Goal: Task Accomplishment & Management: Manage account settings

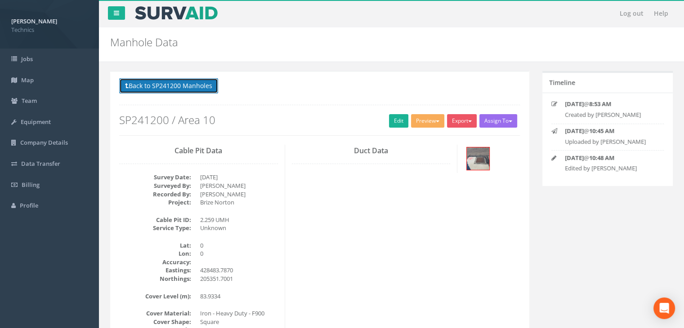
click at [183, 87] on button "Back to SP241200 Manholes" at bounding box center [168, 85] width 99 height 15
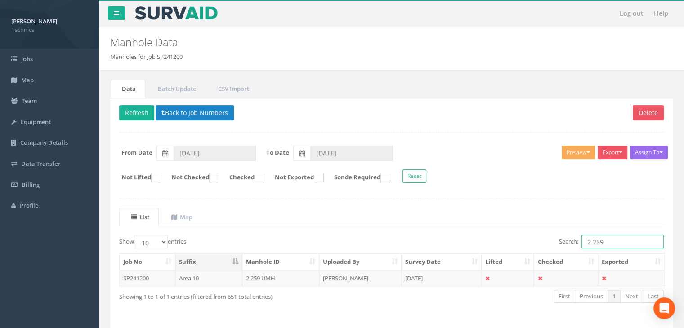
drag, startPoint x: 596, startPoint y: 241, endPoint x: 555, endPoint y: 240, distance: 40.9
click at [555, 240] on div "Search: 2.259" at bounding box center [531, 243] width 266 height 16
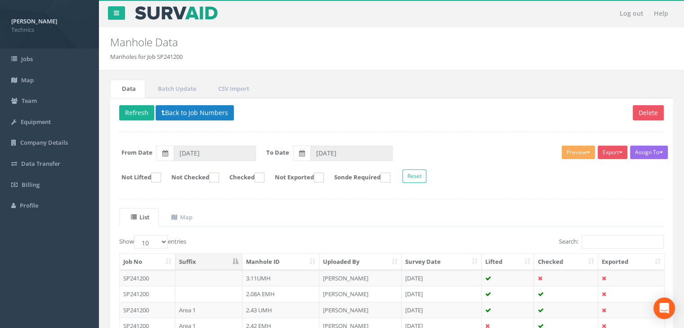
click at [208, 259] on th "Suffix" at bounding box center [208, 262] width 67 height 16
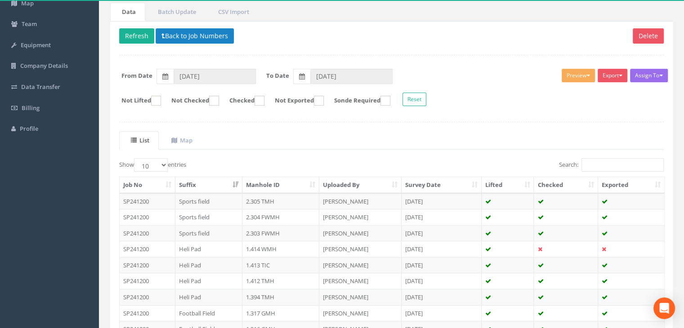
scroll to position [171, 0]
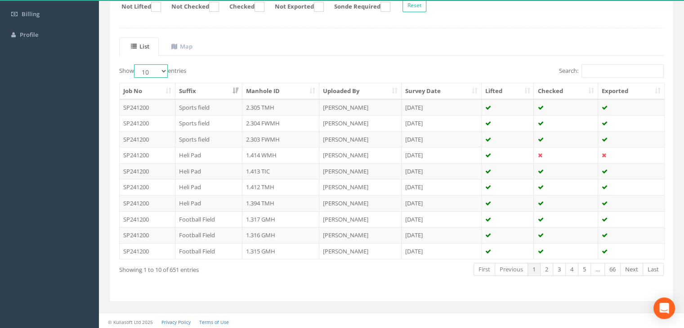
drag, startPoint x: 160, startPoint y: 69, endPoint x: 160, endPoint y: 75, distance: 6.3
click at [160, 69] on select "10 25 50 100" at bounding box center [151, 70] width 34 height 13
select select "100"
click at [135, 64] on select "10 25 50 100" at bounding box center [151, 70] width 34 height 13
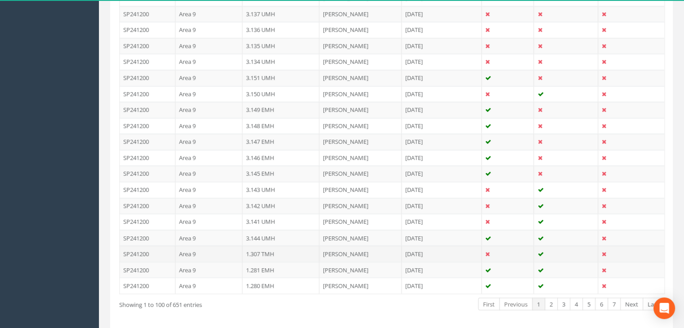
scroll to position [1602, 0]
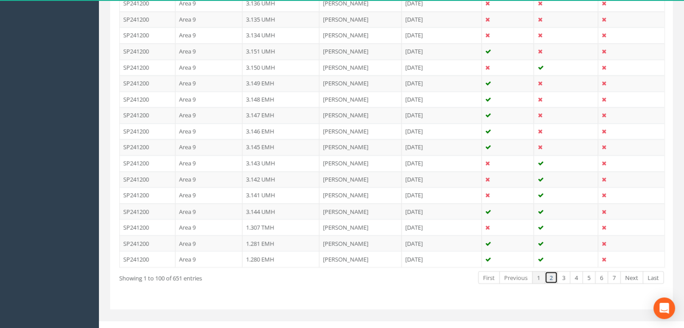
click at [550, 271] on link "2" at bounding box center [551, 277] width 13 height 13
click at [563, 271] on link "3" at bounding box center [563, 277] width 13 height 13
click at [577, 271] on link "4" at bounding box center [576, 277] width 13 height 13
click at [588, 271] on link "5" at bounding box center [588, 277] width 13 height 13
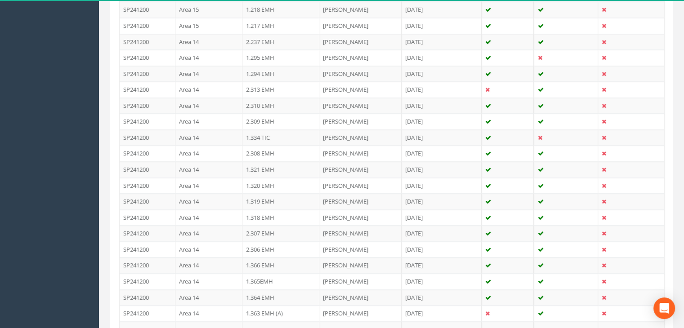
scroll to position [1557, 0]
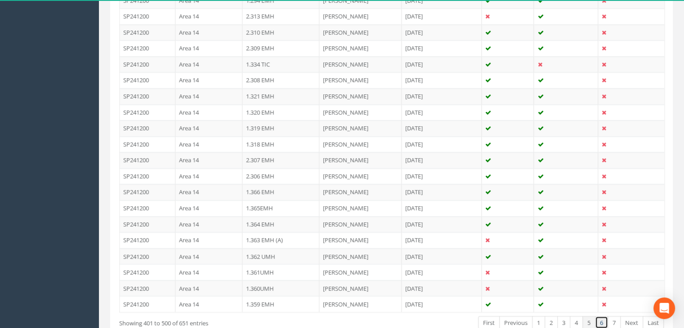
click at [598, 316] on link "6" at bounding box center [601, 322] width 13 height 13
click at [443, 248] on td "[DATE]" at bounding box center [442, 256] width 80 height 16
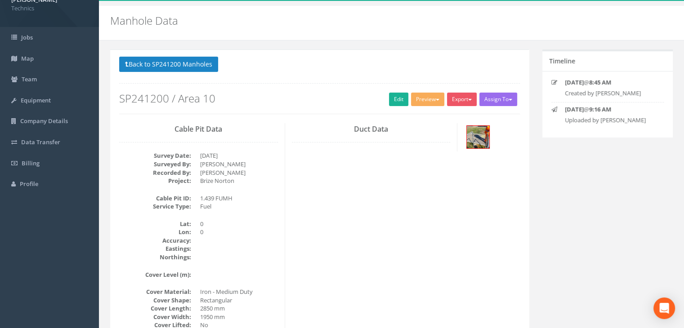
scroll to position [19, 0]
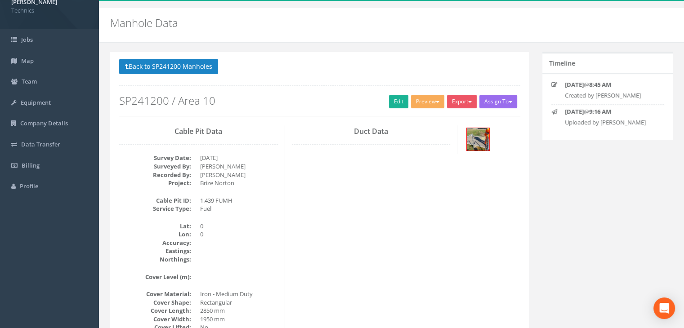
drag, startPoint x: 300, startPoint y: 217, endPoint x: 342, endPoint y: 131, distance: 95.1
click at [300, 217] on div "Cable Pit Data Survey Date: [DATE] Surveyed By: [PERSON_NAME] Recorded By: [PER…" at bounding box center [319, 288] width 414 height 326
click at [393, 107] on link "Edit" at bounding box center [398, 101] width 19 height 13
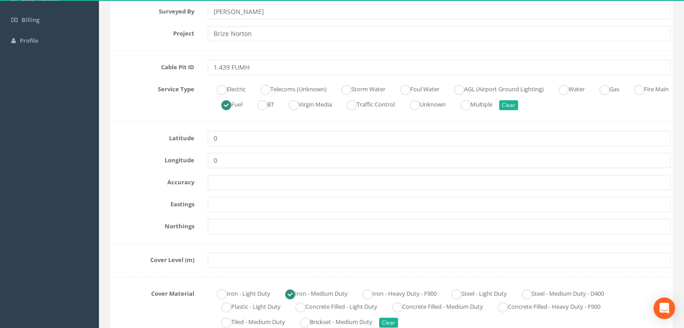
scroll to position [199, 0]
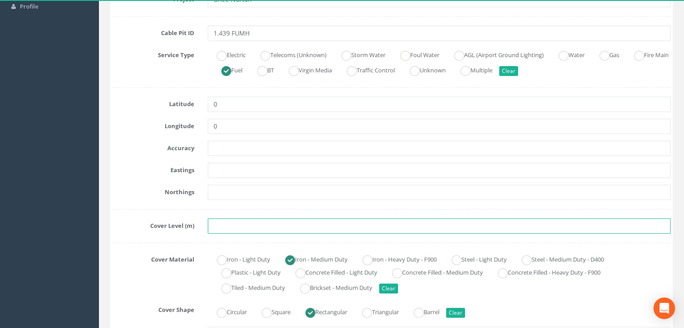
click at [240, 226] on input "text" at bounding box center [439, 226] width 463 height 15
paste input "82.1200"
type input "82.1200"
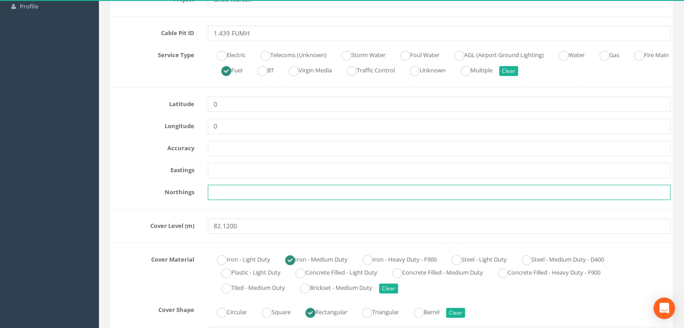
click at [241, 193] on input "text" at bounding box center [439, 192] width 463 height 15
paste input "205121.0170"
type input "205121.0170"
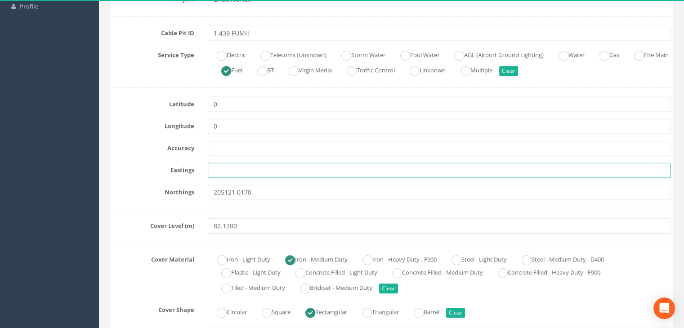
click at [233, 170] on input "text" at bounding box center [439, 170] width 463 height 15
paste input "428163.2560"
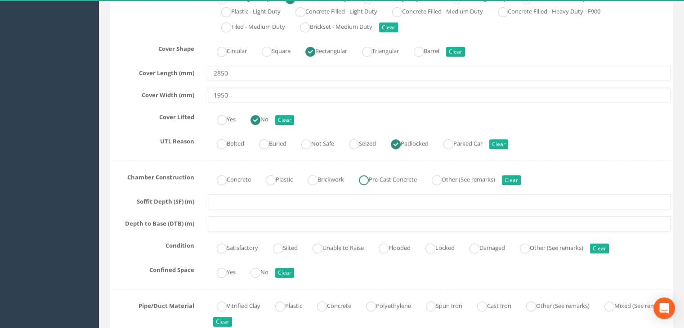
scroll to position [514, 0]
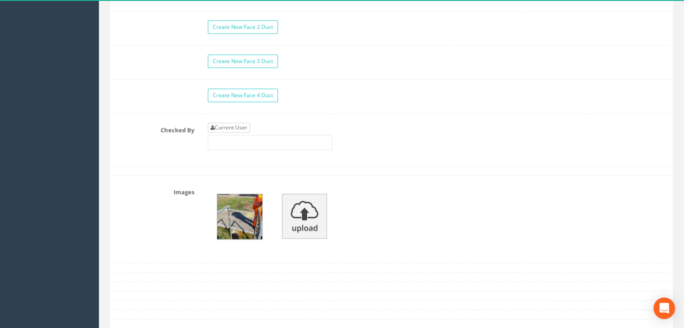
type input "428163.2560"
click at [236, 123] on link "Current User" at bounding box center [229, 128] width 42 height 10
type input "[PERSON_NAME]"
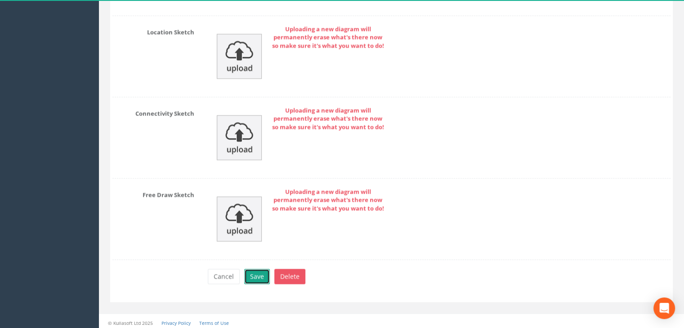
click at [263, 271] on button "Save" at bounding box center [257, 276] width 26 height 15
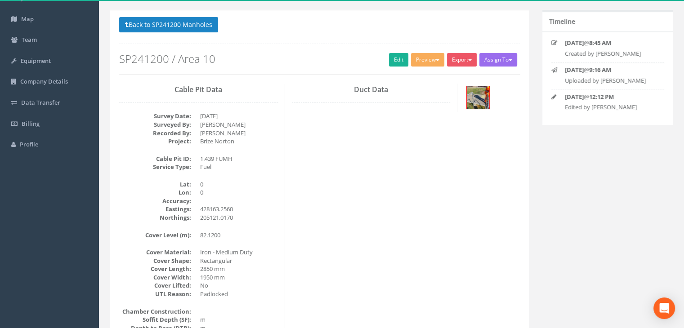
scroll to position [0, 0]
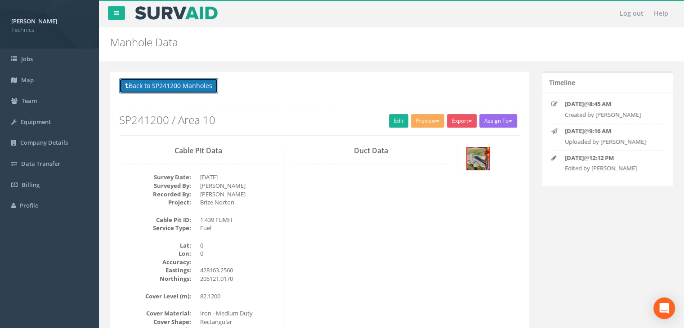
click at [200, 87] on button "Back to SP241200 Manholes" at bounding box center [168, 85] width 99 height 15
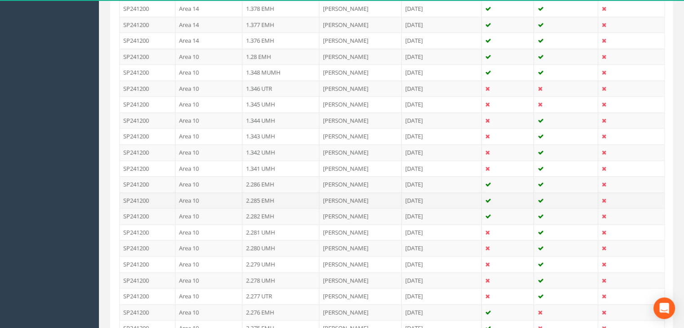
scroll to position [899, 0]
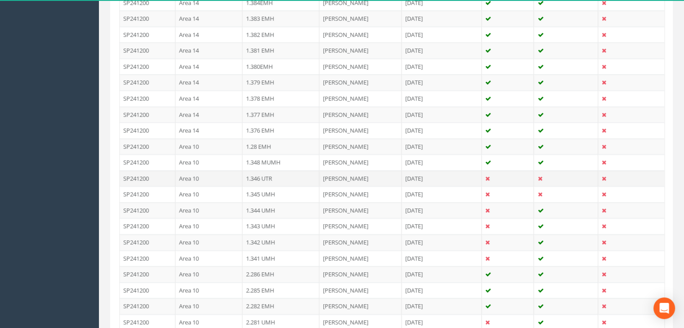
click at [211, 171] on td "Area 10" at bounding box center [208, 178] width 67 height 16
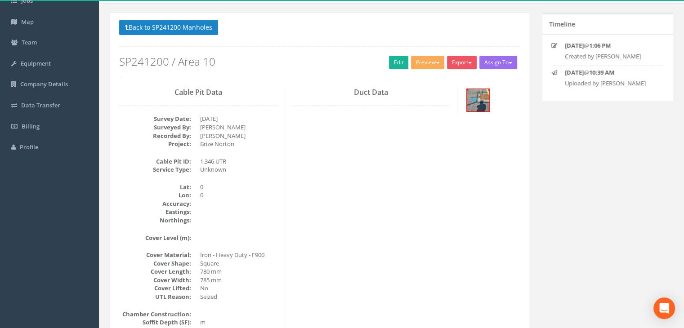
scroll to position [19, 0]
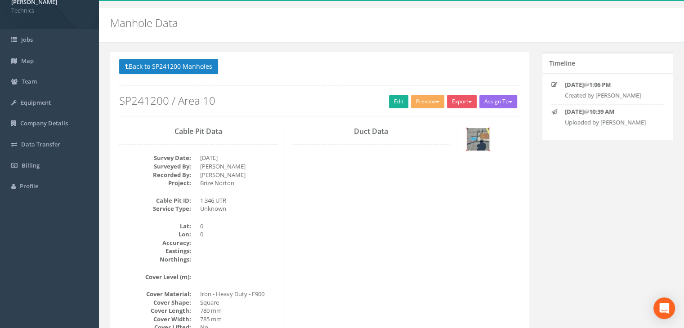
click at [487, 135] on img at bounding box center [478, 139] width 22 height 22
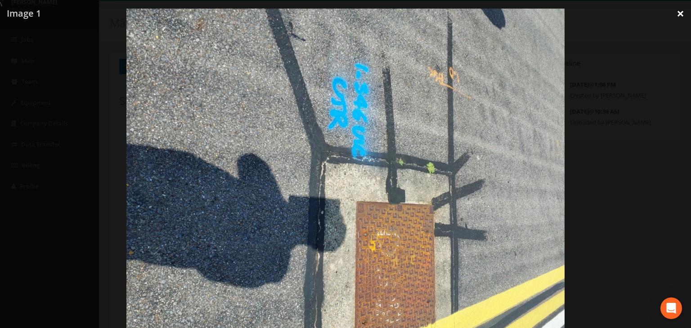
click at [678, 18] on link "×" at bounding box center [680, 13] width 21 height 27
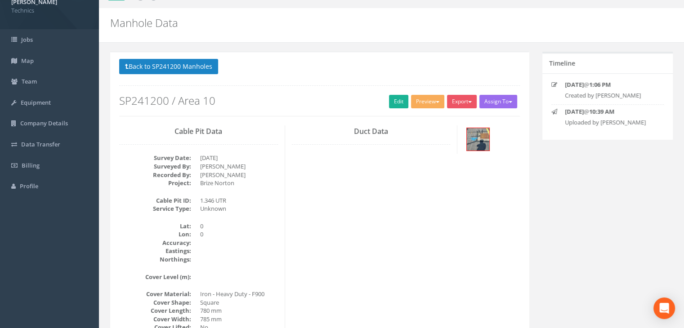
click at [322, 172] on div "Cable Pit Data Survey Date: [DATE] Surveyed By: [PERSON_NAME] Recorded By: [PER…" at bounding box center [319, 288] width 414 height 326
click at [482, 147] on img at bounding box center [478, 139] width 22 height 22
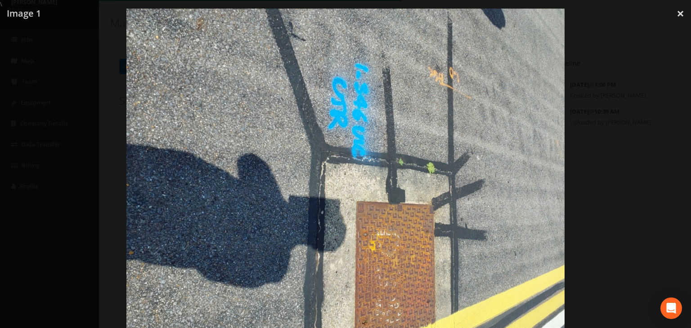
click at [237, 183] on img at bounding box center [345, 173] width 438 height 328
click at [456, 85] on img at bounding box center [345, 173] width 438 height 328
click at [453, 80] on img at bounding box center [345, 173] width 438 height 328
click at [671, 11] on div at bounding box center [345, 173] width 691 height 328
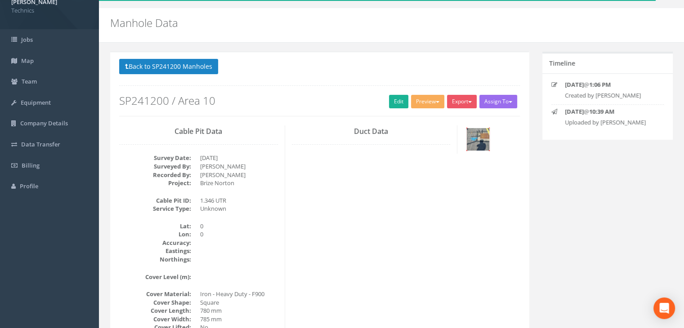
click at [487, 136] on img at bounding box center [478, 139] width 22 height 22
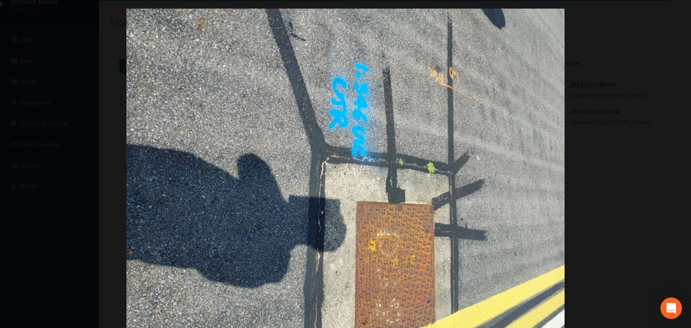
click at [430, 171] on img at bounding box center [345, 173] width 438 height 328
click at [378, 191] on img at bounding box center [345, 173] width 438 height 328
click at [106, 67] on div at bounding box center [345, 173] width 691 height 328
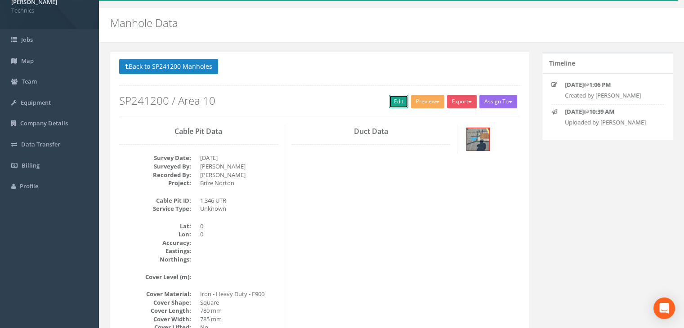
click at [389, 98] on link "Edit" at bounding box center [398, 101] width 19 height 13
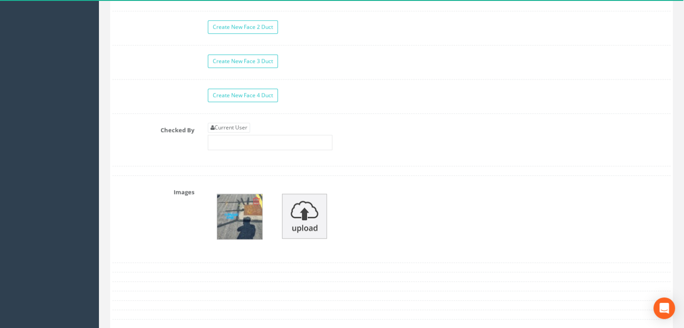
scroll to position [1054, 0]
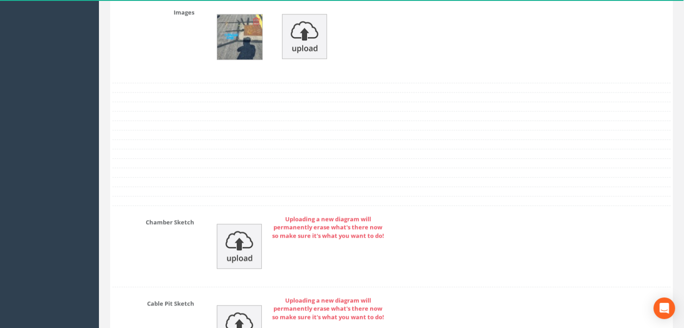
click at [241, 45] on img at bounding box center [239, 36] width 45 height 45
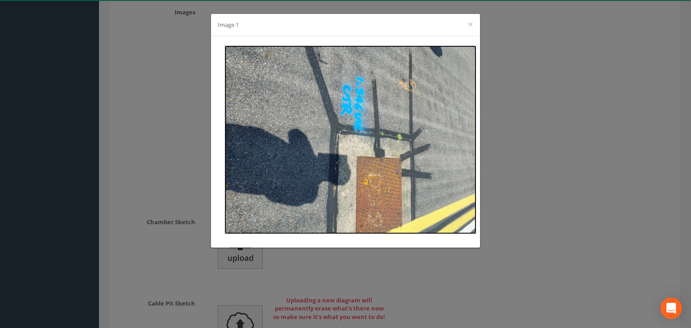
click at [347, 136] on img at bounding box center [350, 139] width 252 height 189
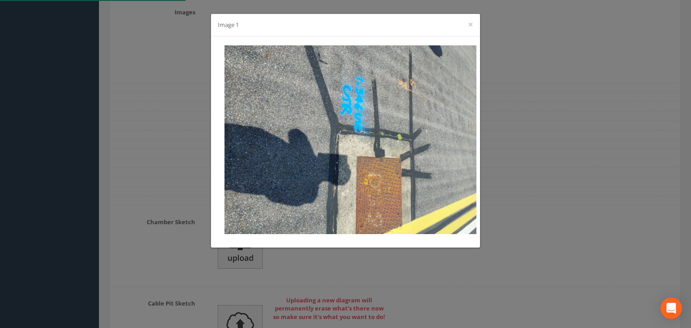
click at [551, 90] on div "Image 1 ×" at bounding box center [345, 164] width 691 height 328
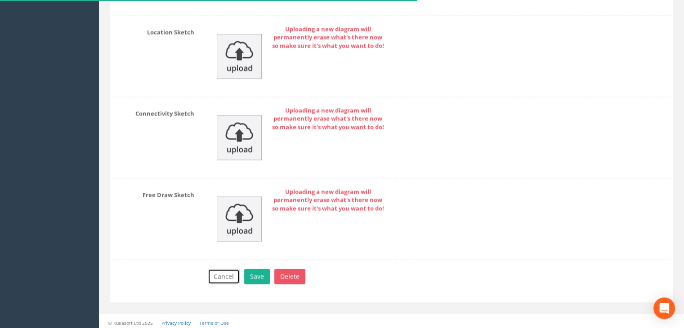
click at [226, 272] on button "Cancel" at bounding box center [224, 276] width 32 height 15
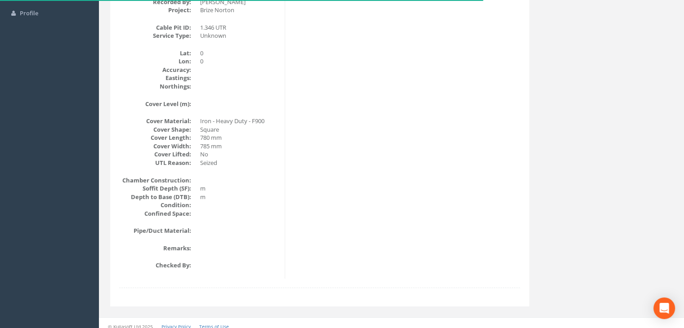
scroll to position [0, 0]
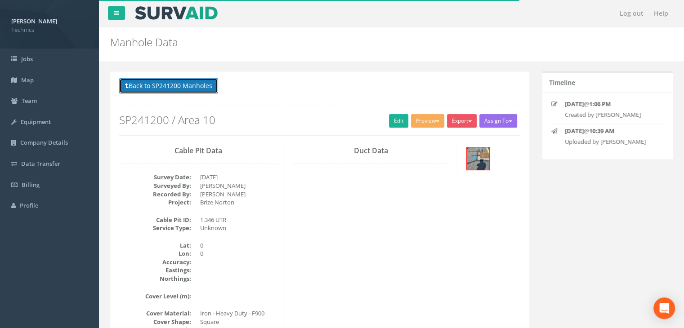
click at [174, 88] on button "Back to SP241200 Manholes" at bounding box center [168, 85] width 99 height 15
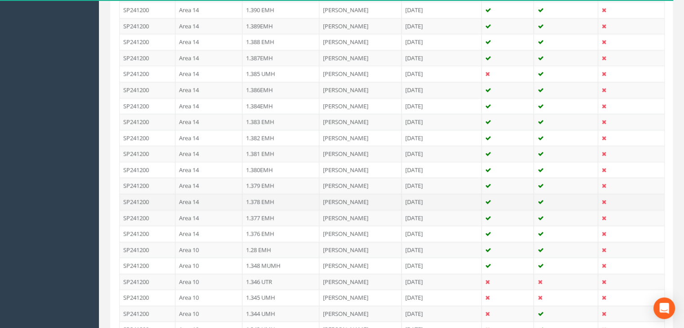
scroll to position [809, 0]
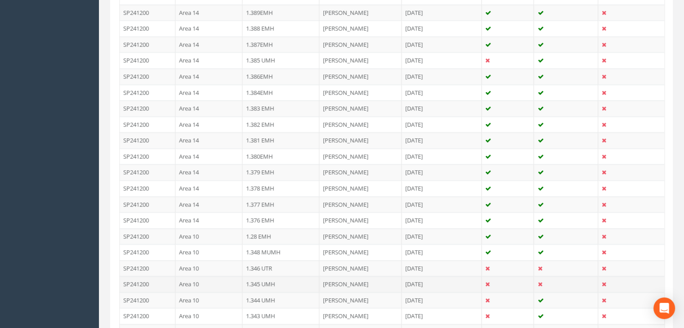
click at [295, 279] on td "1.345 UMH" at bounding box center [280, 284] width 77 height 16
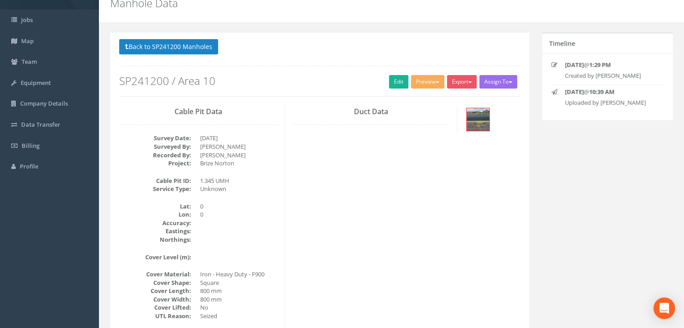
scroll to position [0, 0]
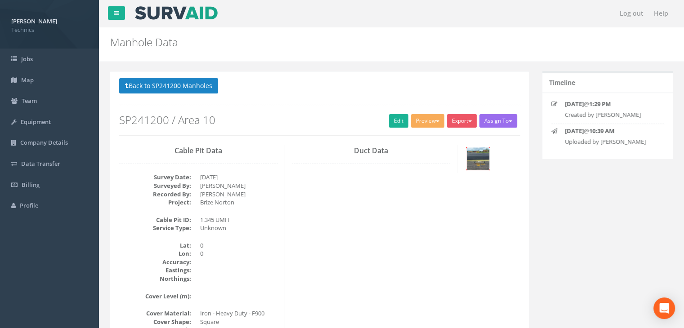
click at [482, 165] on img at bounding box center [478, 158] width 22 height 22
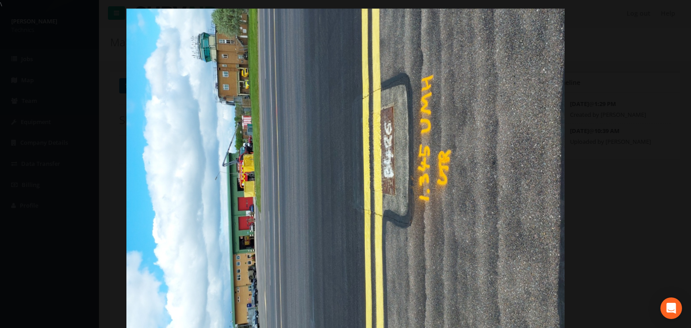
click at [318, 218] on img at bounding box center [345, 173] width 438 height 328
click at [672, 15] on link "×" at bounding box center [680, 13] width 21 height 27
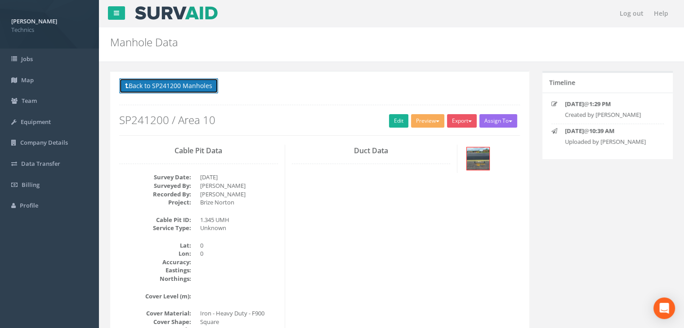
click at [164, 78] on button "Back to SP241200 Manholes" at bounding box center [168, 85] width 99 height 15
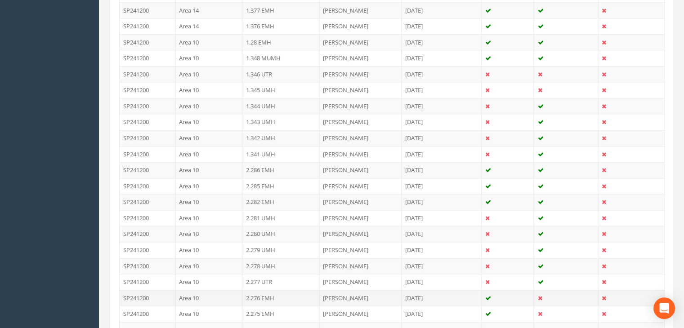
scroll to position [1079, 0]
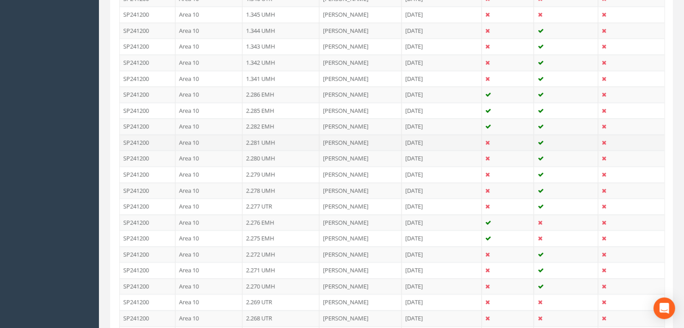
click at [467, 138] on td "[DATE]" at bounding box center [442, 142] width 80 height 16
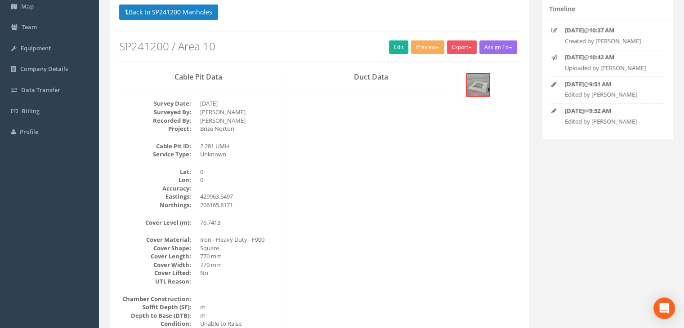
scroll to position [0, 0]
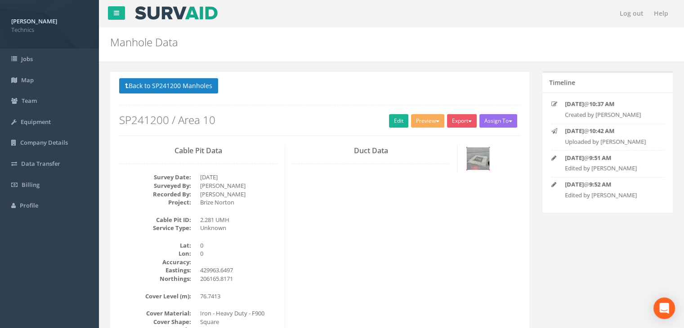
click at [470, 156] on img at bounding box center [478, 158] width 22 height 22
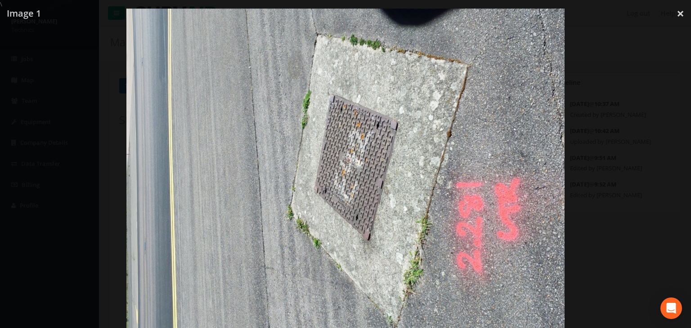
click at [360, 155] on img at bounding box center [345, 173] width 438 height 328
click at [672, 12] on div at bounding box center [345, 173] width 691 height 328
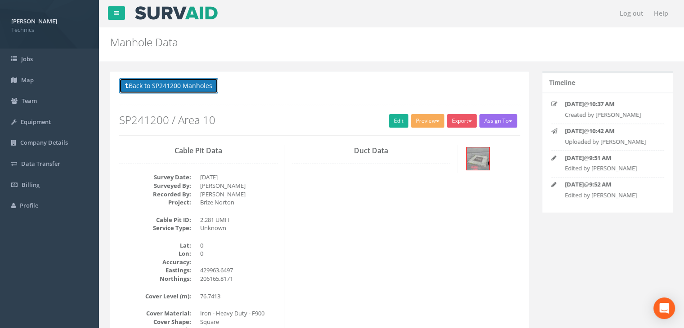
click at [181, 81] on button "Back to SP241200 Manholes" at bounding box center [168, 85] width 99 height 15
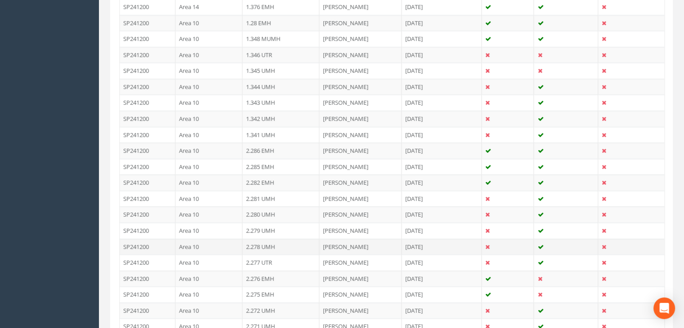
scroll to position [1034, 0]
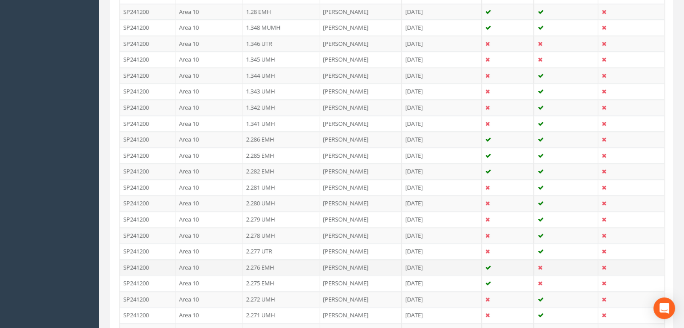
click at [293, 262] on td "2.276 EMH" at bounding box center [280, 267] width 77 height 16
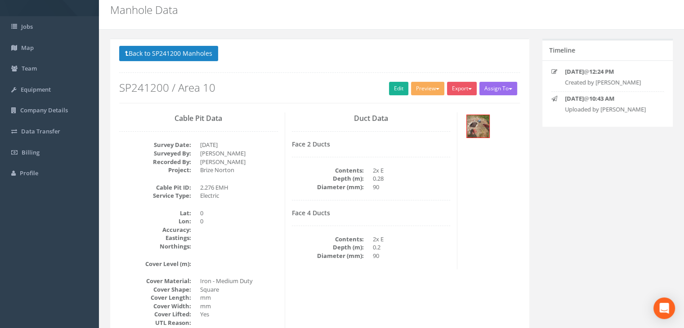
scroll to position [0, 0]
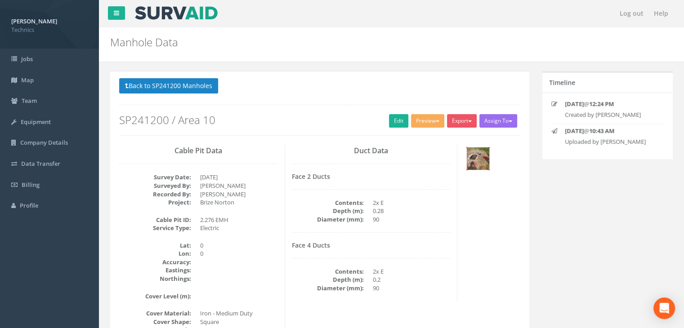
click at [477, 160] on img at bounding box center [478, 158] width 22 height 22
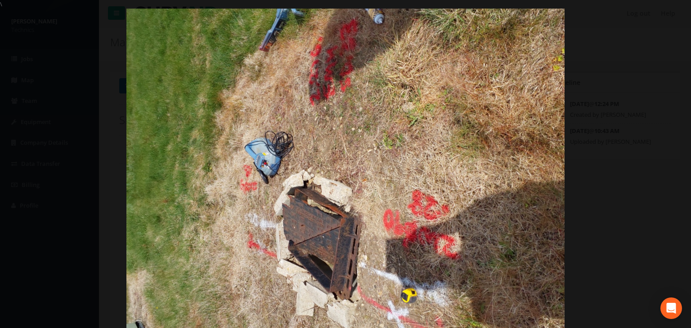
click at [660, 13] on div at bounding box center [345, 173] width 691 height 328
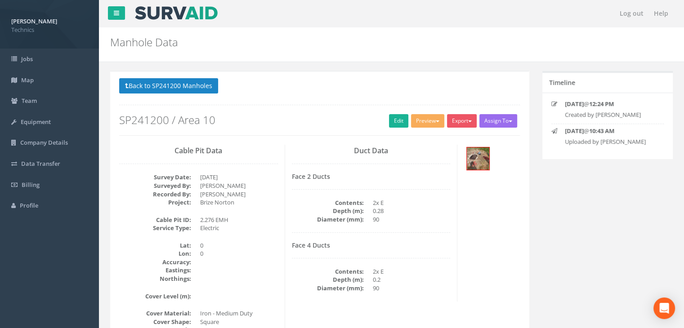
drag, startPoint x: 281, startPoint y: 141, endPoint x: 384, endPoint y: 141, distance: 103.0
click at [281, 141] on div "Back to SP241200 Manholes Back to Map Assign To No Companies Added Export Techn…" at bounding box center [319, 111] width 414 height 66
click at [174, 80] on button "Back to SP241200 Manholes" at bounding box center [168, 85] width 99 height 15
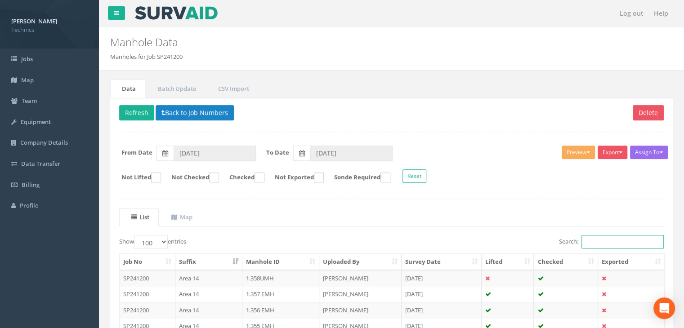
click at [610, 241] on input "Search:" at bounding box center [622, 241] width 82 height 13
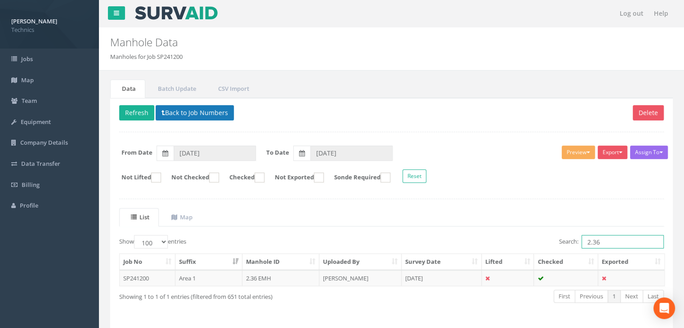
type input "2.36"
click at [182, 112] on button "Back to Job Numbers" at bounding box center [195, 112] width 78 height 15
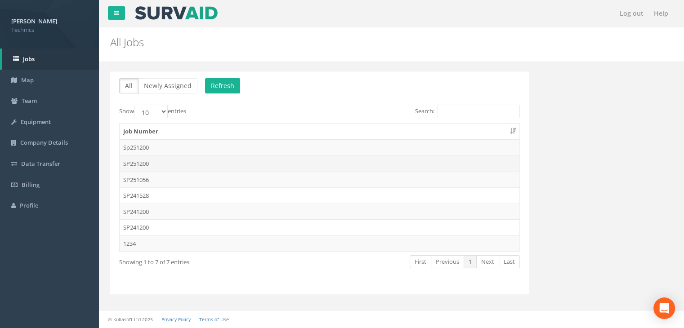
click at [166, 167] on td "SP251200" at bounding box center [320, 164] width 400 height 16
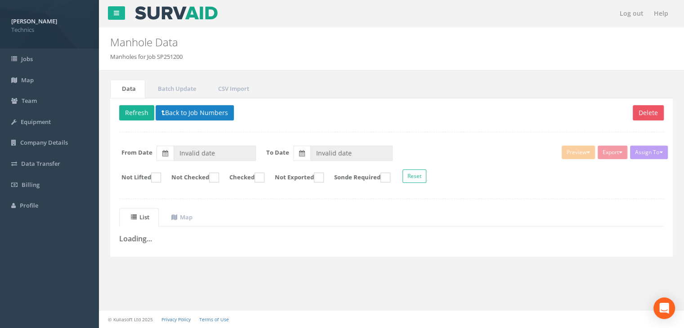
type input "[DATE]"
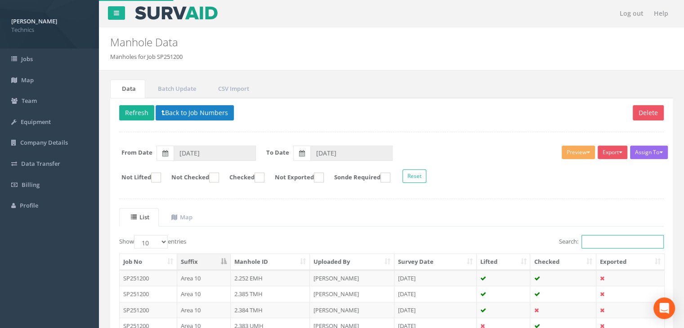
click at [602, 242] on input "Search:" at bounding box center [622, 241] width 82 height 13
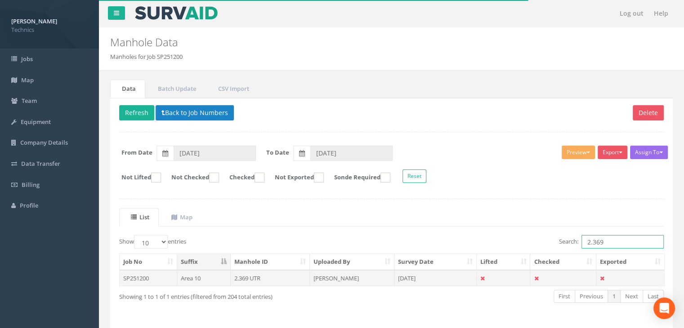
type input "2.369"
click at [335, 278] on td "[PERSON_NAME]" at bounding box center [352, 278] width 85 height 16
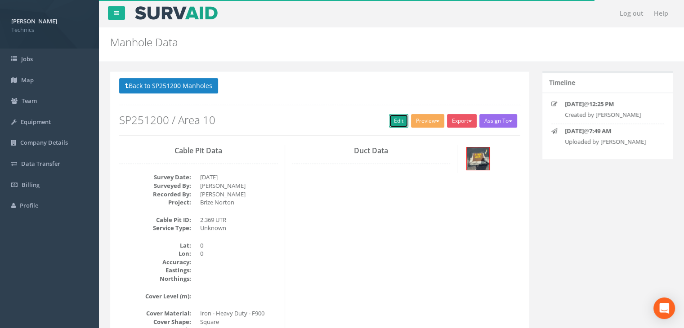
click at [392, 121] on link "Edit" at bounding box center [398, 120] width 19 height 13
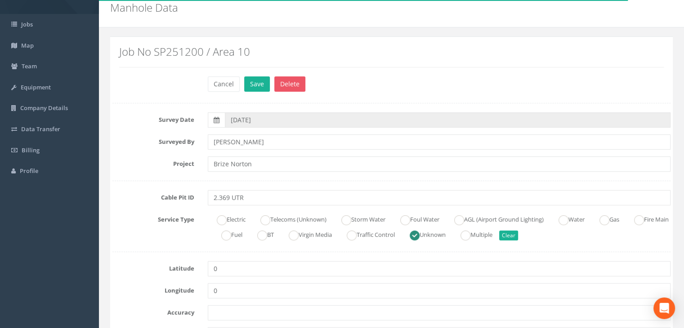
scroll to position [90, 0]
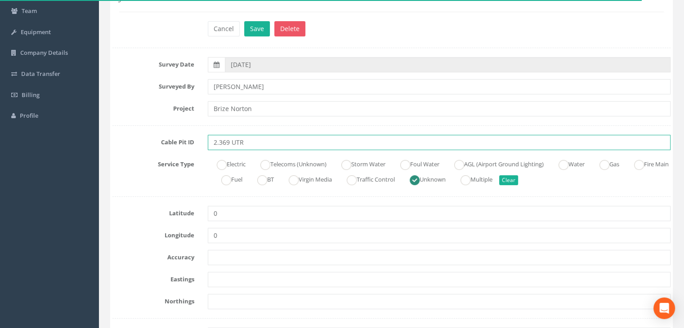
click at [266, 144] on input "2.369 UTR" at bounding box center [439, 142] width 463 height 15
type input "2.369 UMH"
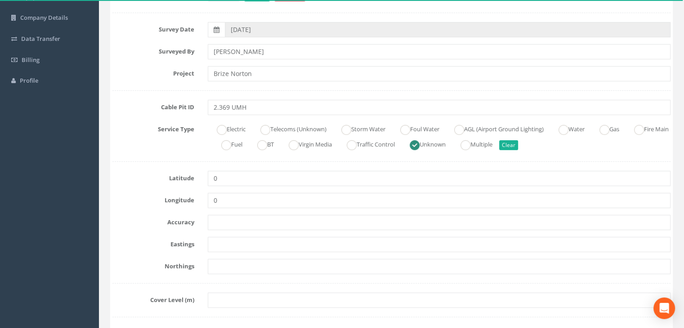
scroll to position [135, 0]
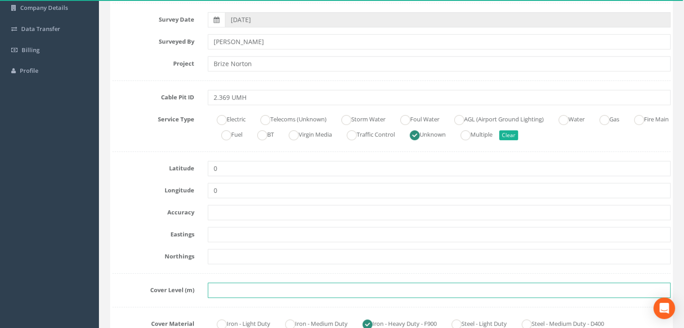
click at [227, 283] on input "text" at bounding box center [439, 290] width 463 height 15
paste input "82.6715"
type input "82.6715"
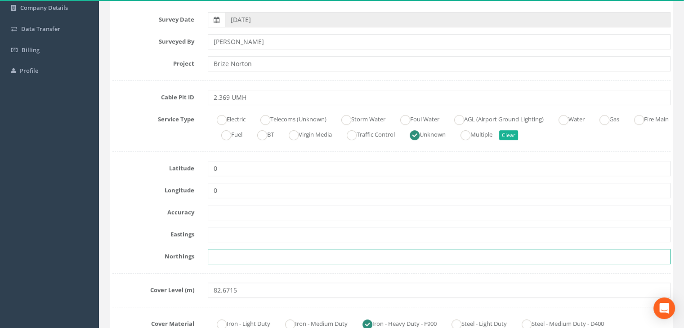
click at [224, 258] on input "text" at bounding box center [439, 256] width 463 height 15
paste input "205201.1889"
type input "205201.1889"
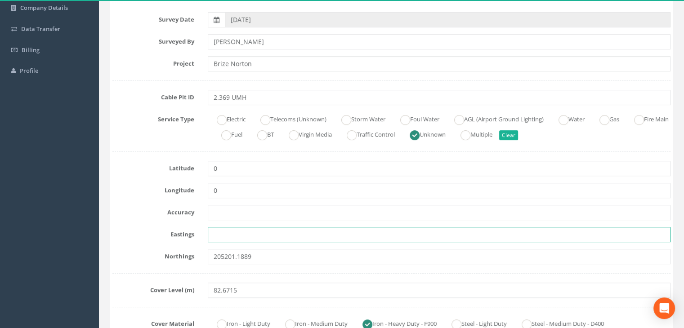
click at [245, 236] on input "text" at bounding box center [439, 234] width 463 height 15
paste input "428148.2662"
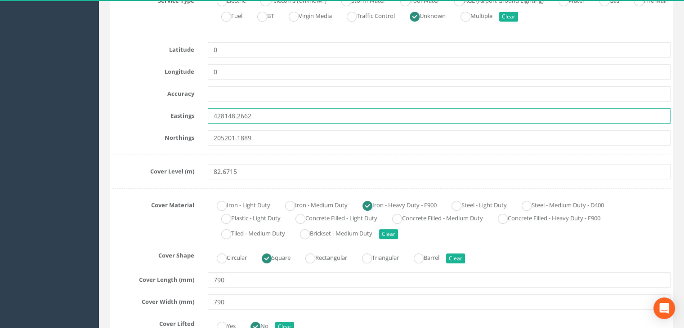
scroll to position [315, 0]
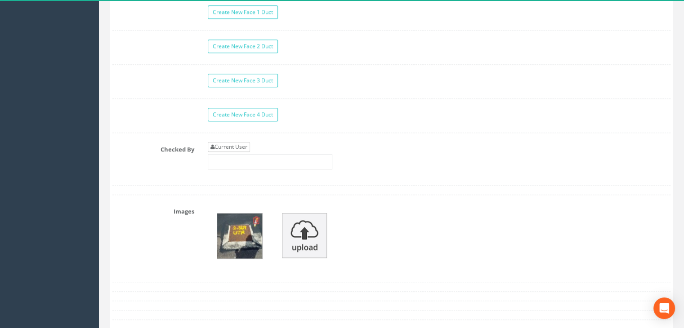
type input "428148.2662"
click at [243, 145] on link "Current User" at bounding box center [229, 147] width 42 height 10
type input "[PERSON_NAME]"
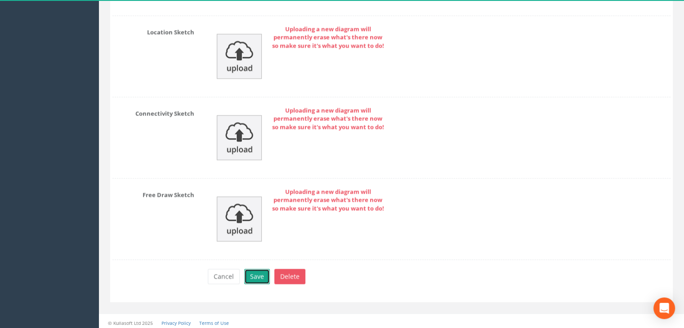
click at [260, 270] on button "Save" at bounding box center [257, 276] width 26 height 15
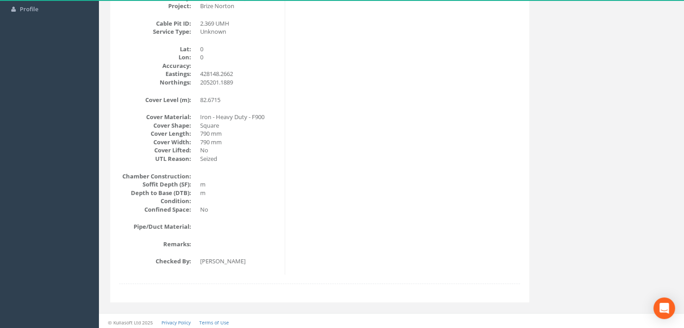
scroll to position [64, 0]
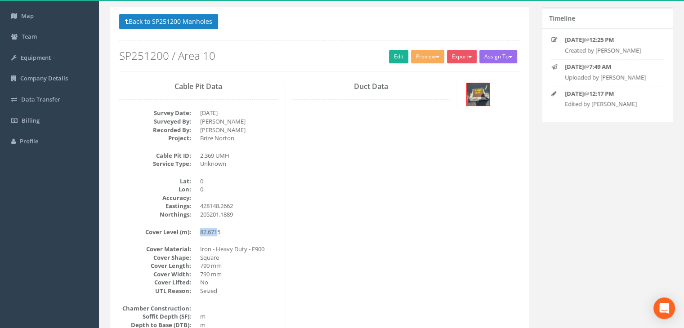
drag, startPoint x: 218, startPoint y: 229, endPoint x: 191, endPoint y: 229, distance: 27.4
click at [191, 229] on dl "Cover Level (m): 82.6715" at bounding box center [198, 232] width 159 height 9
click at [195, 230] on dl "Cover Level (m): 82.6715" at bounding box center [198, 232] width 159 height 9
click at [223, 231] on dd "82.6715" at bounding box center [239, 232] width 78 height 9
drag, startPoint x: 220, startPoint y: 230, endPoint x: 193, endPoint y: 229, distance: 27.4
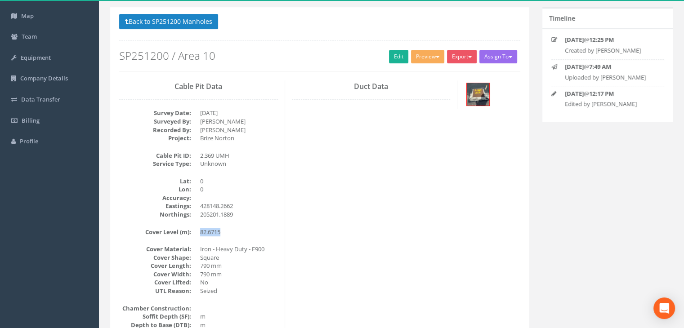
click at [193, 229] on dl "Cover Level (m): 82.6715" at bounding box center [198, 232] width 159 height 9
copy dd "82.6715"
click at [370, 250] on div "Cable Pit Data Survey Date: [DATE] Surveyed By: [PERSON_NAME] Recorded By: [PER…" at bounding box center [319, 243] width 414 height 326
click at [337, 154] on div "Cable Pit Data Survey Date: [DATE] Surveyed By: [PERSON_NAME] Recorded By: [PER…" at bounding box center [319, 243] width 414 height 326
click at [207, 23] on button "Back to SP251200 Manholes" at bounding box center [168, 21] width 99 height 15
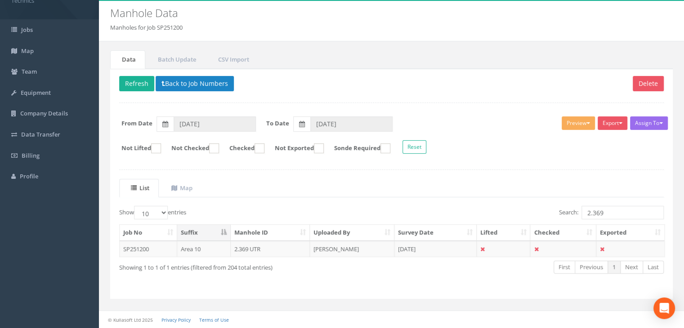
scroll to position [28, 0]
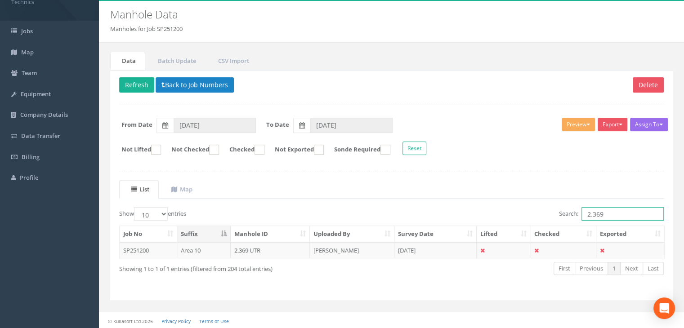
click at [618, 207] on input "2.369" at bounding box center [622, 213] width 82 height 13
type input "2.342"
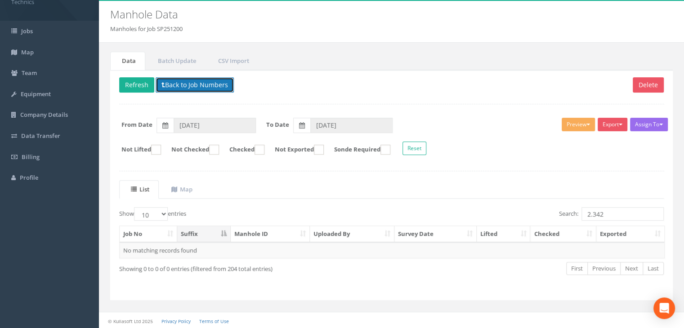
click at [200, 89] on button "Back to Job Numbers" at bounding box center [195, 84] width 78 height 15
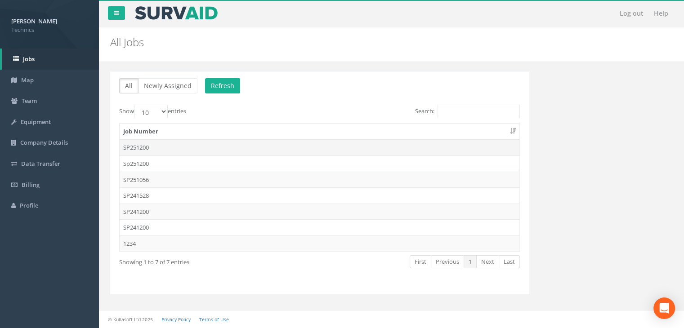
click at [163, 148] on td "SP251200" at bounding box center [320, 147] width 400 height 16
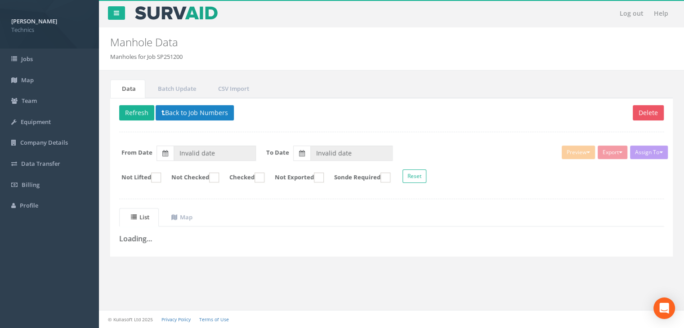
type input "[DATE]"
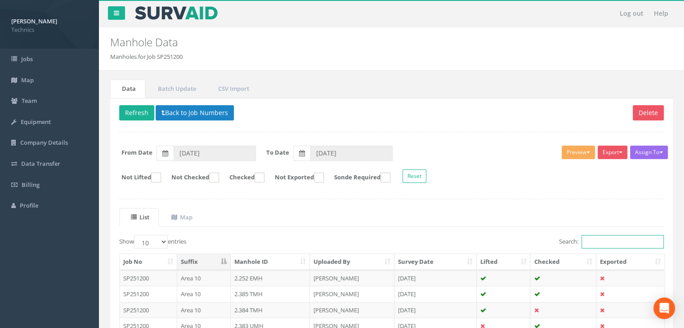
click at [601, 242] on input "Search:" at bounding box center [622, 241] width 82 height 13
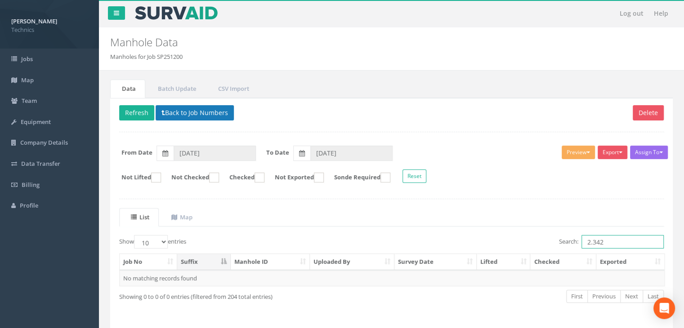
type input "2.342"
click at [171, 106] on button "Back to Job Numbers" at bounding box center [195, 112] width 78 height 15
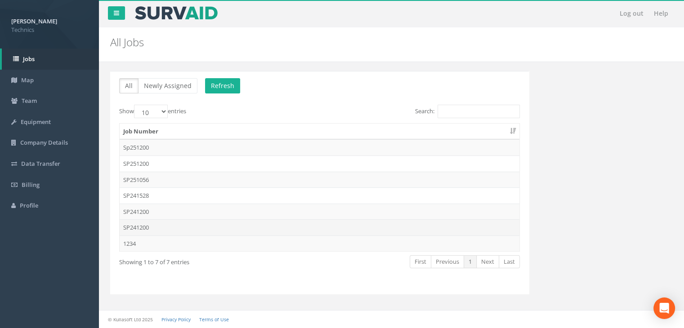
click at [154, 222] on td "SP241200" at bounding box center [320, 227] width 400 height 16
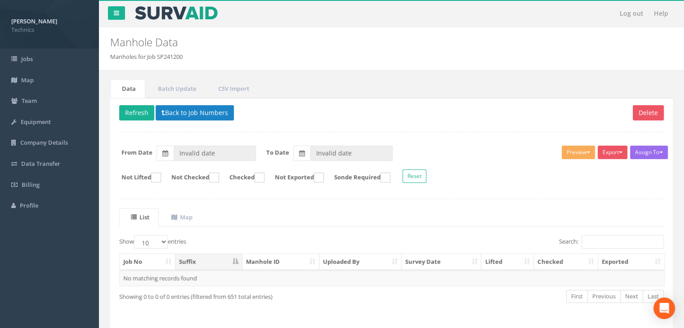
type input "[DATE]"
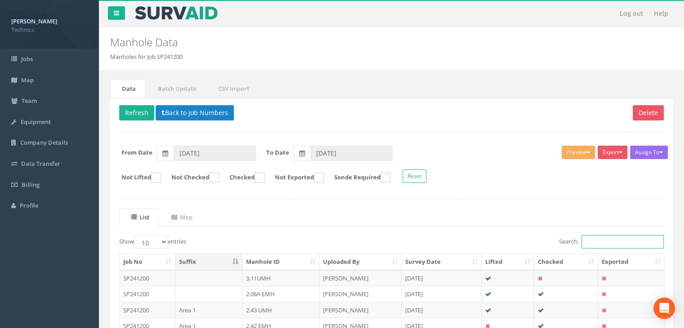
click at [597, 241] on input "Search:" at bounding box center [622, 241] width 82 height 13
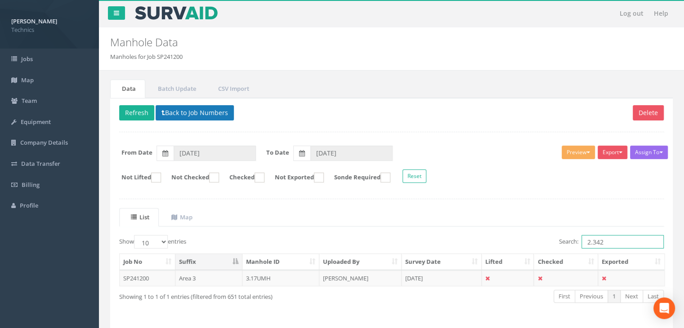
type input "2.342"
click at [179, 112] on button "Back to Job Numbers" at bounding box center [195, 112] width 78 height 15
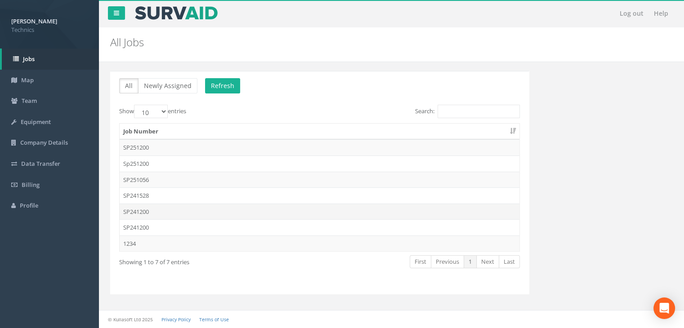
click at [156, 209] on td "SP241200" at bounding box center [320, 212] width 400 height 16
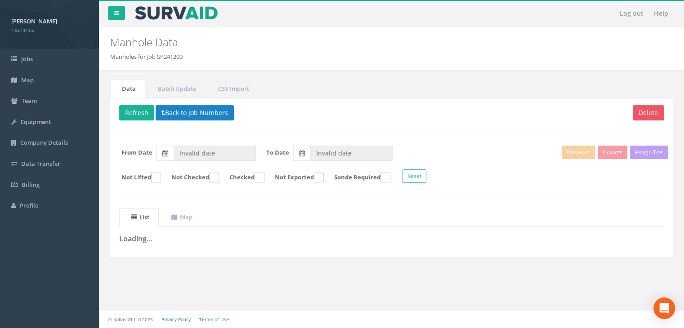
type input "[DATE]"
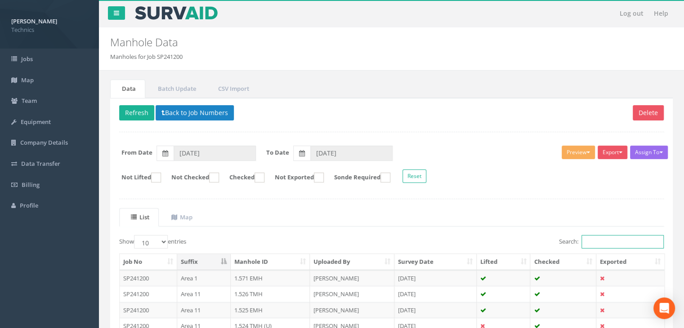
click at [598, 242] on input "Search:" at bounding box center [622, 241] width 82 height 13
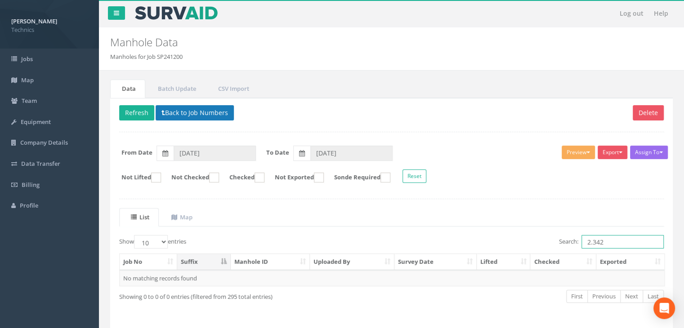
type input "2.342"
click at [169, 108] on button "Back to Job Numbers" at bounding box center [195, 112] width 78 height 15
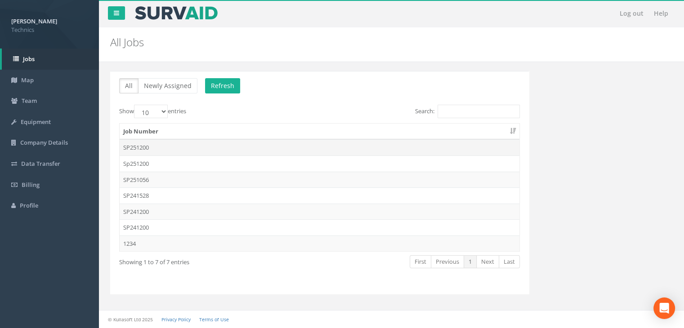
click at [162, 147] on td "SP251200" at bounding box center [320, 147] width 400 height 16
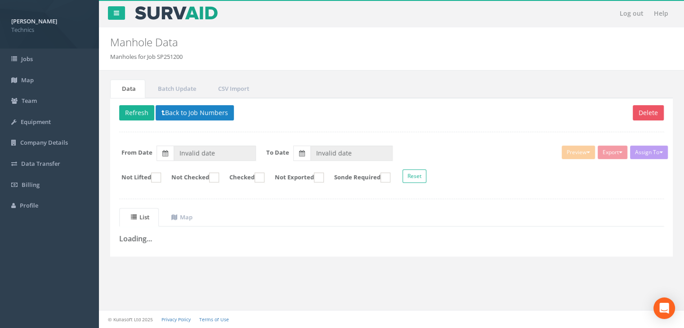
type input "[DATE]"
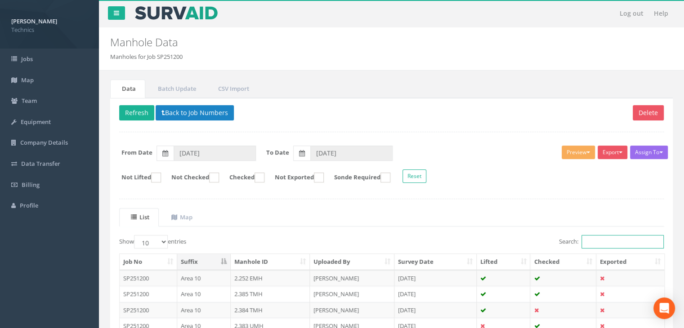
click at [588, 236] on input "Search:" at bounding box center [622, 241] width 82 height 13
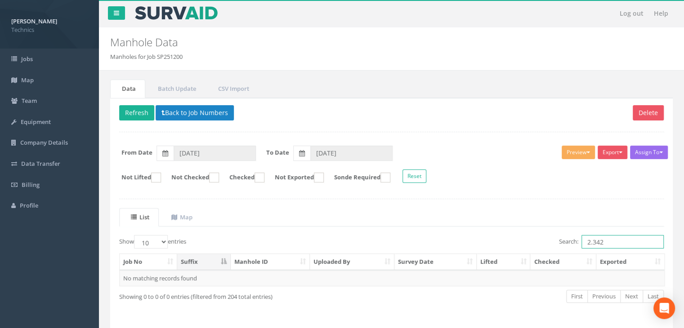
type input "2.342"
click at [192, 104] on div "Delete Refresh Back to Job Numbers Assign To No Companies Added Export Technics…" at bounding box center [391, 213] width 563 height 231
click at [199, 116] on button "Back to Job Numbers" at bounding box center [195, 112] width 78 height 15
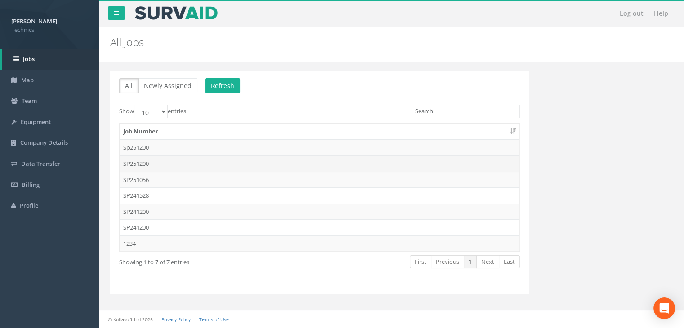
click at [164, 163] on td "SP251200" at bounding box center [320, 164] width 400 height 16
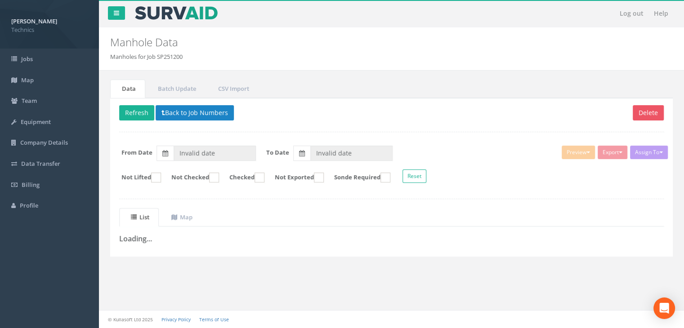
type input "[DATE]"
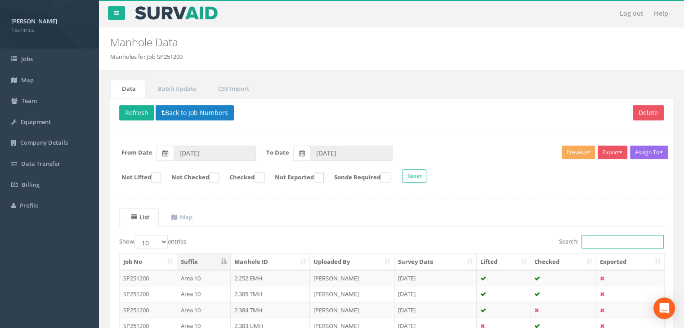
click at [591, 237] on input "Search:" at bounding box center [622, 241] width 82 height 13
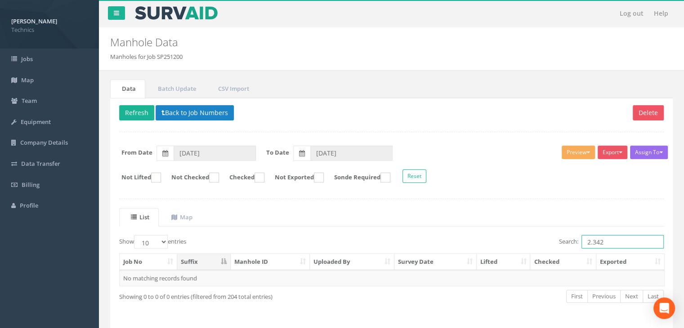
type input "2.342"
click at [406, 120] on p "Delete Refresh Back to Job Numbers" at bounding box center [391, 114] width 545 height 18
drag, startPoint x: 599, startPoint y: 239, endPoint x: 545, endPoint y: 240, distance: 54.9
click at [545, 240] on div "Search: 2.342" at bounding box center [531, 243] width 266 height 16
drag, startPoint x: 627, startPoint y: 239, endPoint x: 550, endPoint y: 241, distance: 76.5
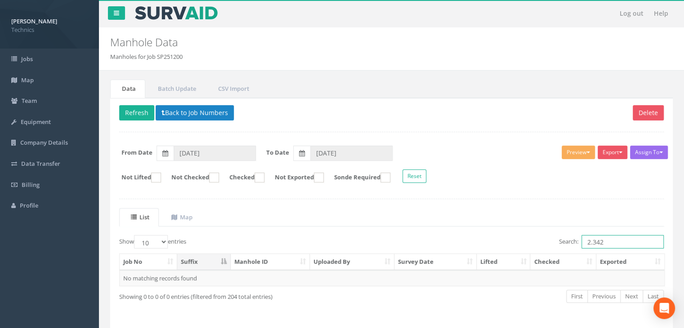
click at [552, 239] on div "Search: 2.342" at bounding box center [531, 243] width 266 height 16
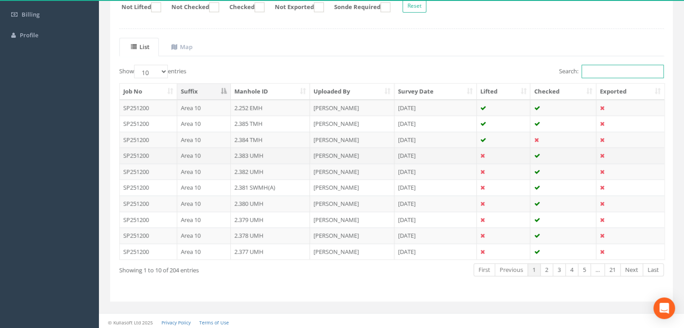
scroll to position [171, 0]
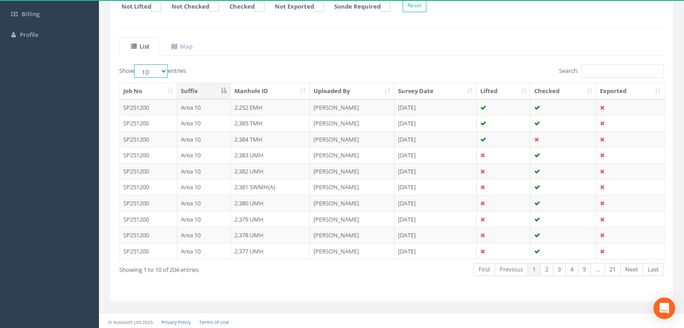
click at [158, 70] on select "10 25 50 100" at bounding box center [151, 70] width 34 height 13
select select "100"
click at [135, 64] on select "10 25 50 100" at bounding box center [151, 70] width 34 height 13
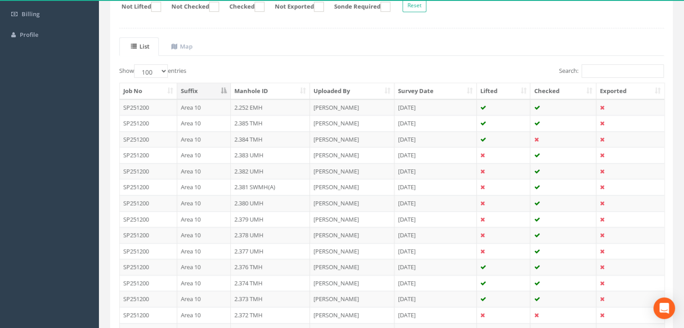
click at [257, 90] on th "Manhole ID" at bounding box center [271, 91] width 80 height 16
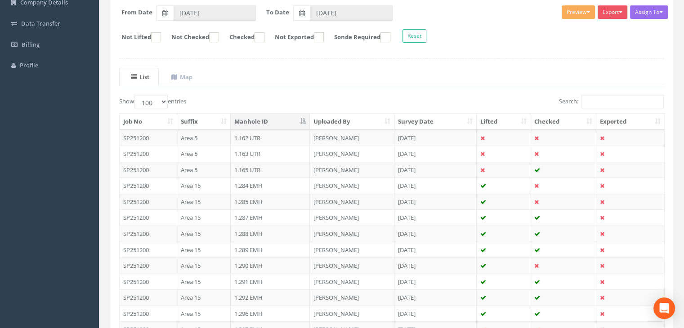
scroll to position [90, 0]
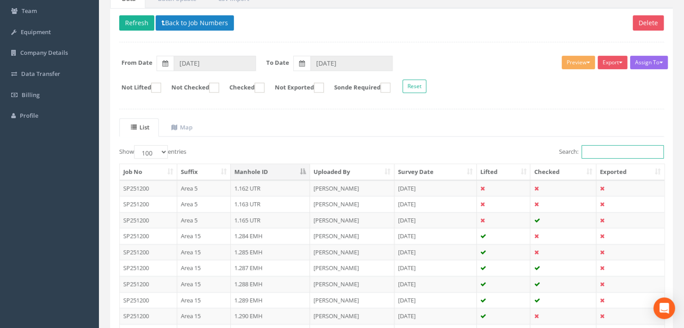
click at [593, 155] on input "Search:" at bounding box center [622, 151] width 82 height 13
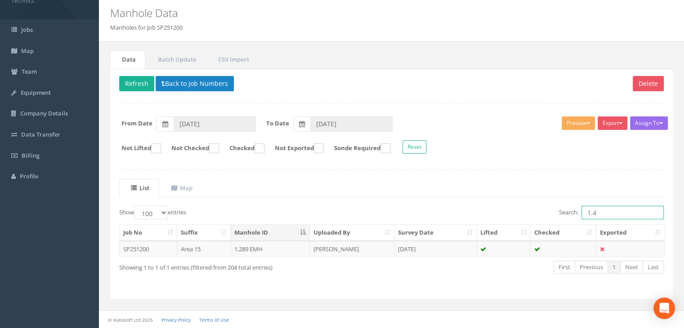
scroll to position [28, 0]
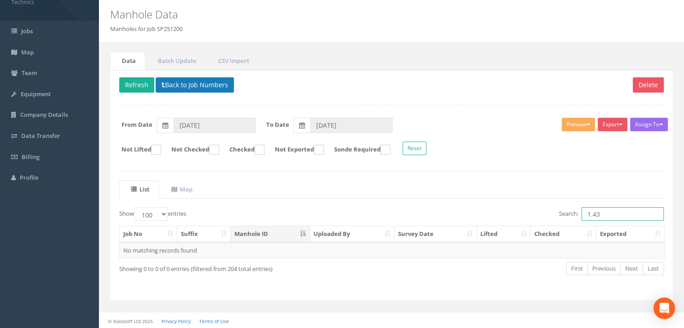
type input "1.43"
click at [205, 83] on button "Back to Job Numbers" at bounding box center [195, 84] width 78 height 15
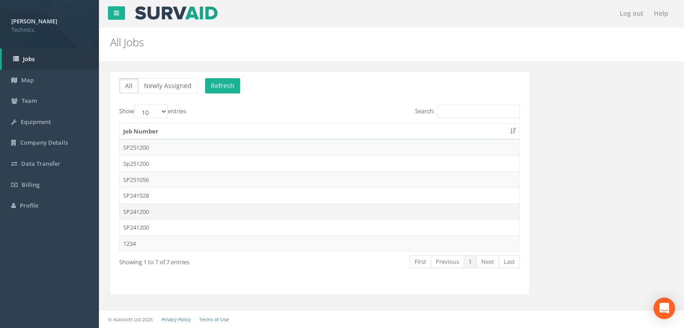
click at [167, 210] on td "SP241200" at bounding box center [320, 212] width 400 height 16
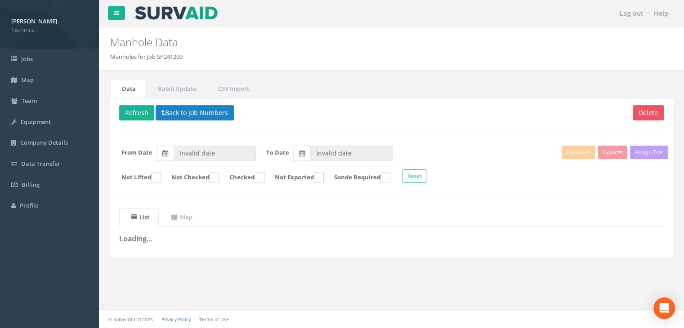
type input "[DATE]"
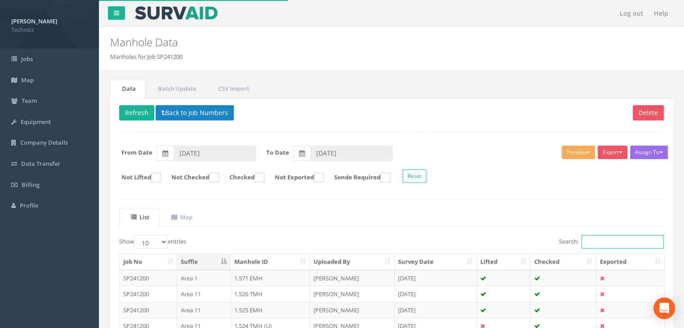
click at [587, 241] on input "Search:" at bounding box center [622, 241] width 82 height 13
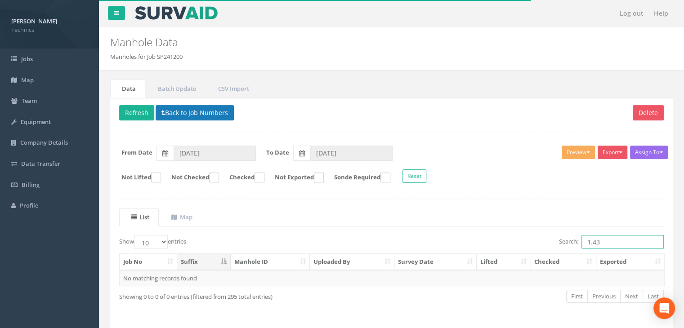
type input "1.43"
click at [195, 111] on button "Back to Job Numbers" at bounding box center [195, 112] width 78 height 15
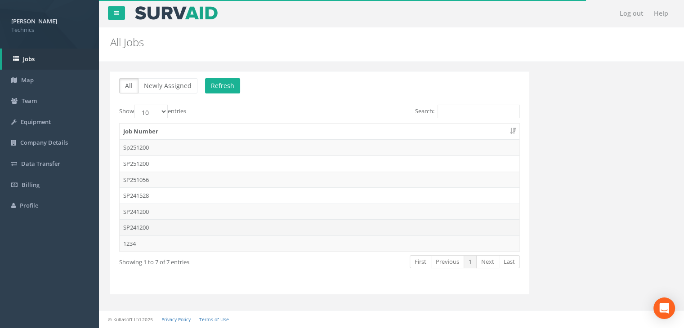
click at [152, 227] on td "SP241200" at bounding box center [320, 227] width 400 height 16
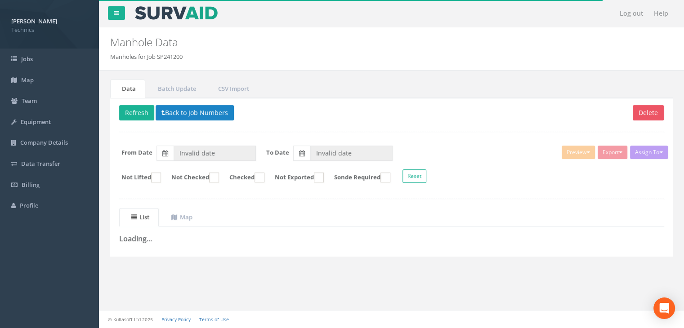
type input "[DATE]"
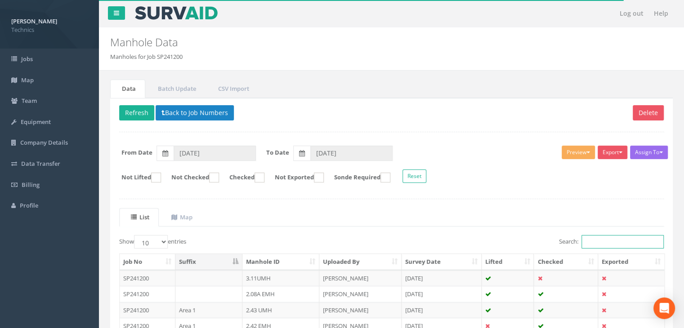
click at [597, 242] on input "Search:" at bounding box center [622, 241] width 82 height 13
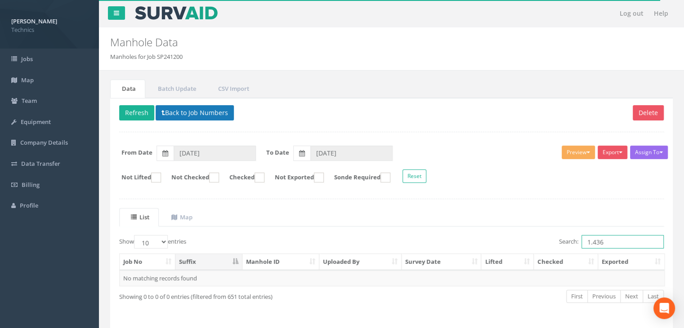
type input "1.436"
click at [174, 111] on button "Back to Job Numbers" at bounding box center [195, 112] width 78 height 15
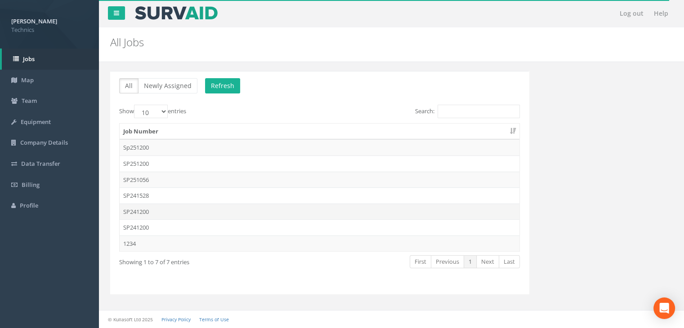
click at [156, 211] on td "SP241200" at bounding box center [320, 212] width 400 height 16
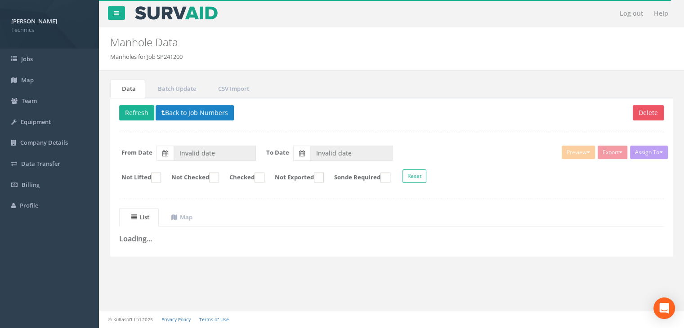
type input "[DATE]"
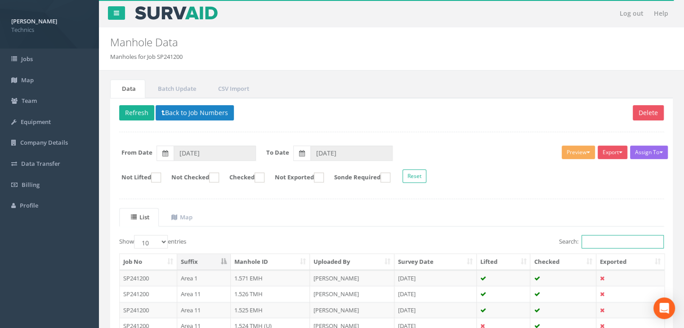
click at [600, 244] on input "Search:" at bounding box center [622, 241] width 82 height 13
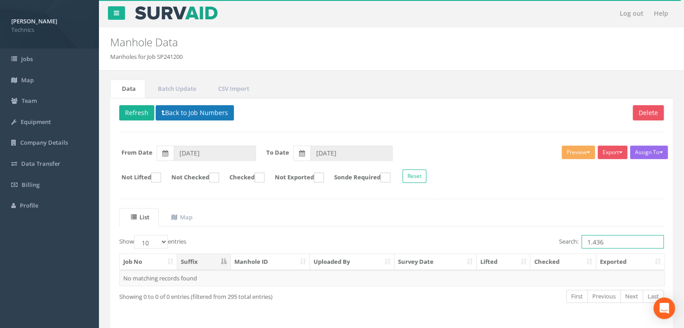
type input "1.436"
click at [187, 108] on button "Back to Job Numbers" at bounding box center [195, 112] width 78 height 15
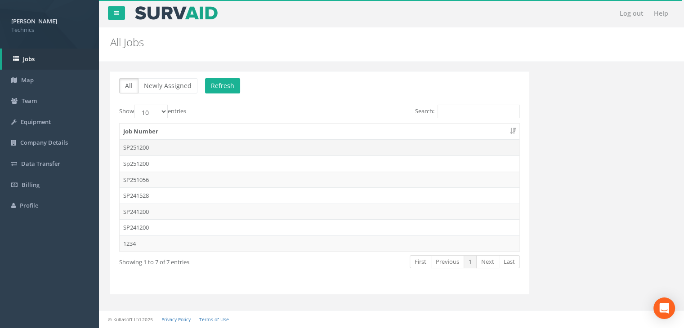
click at [161, 145] on td "SP251200" at bounding box center [320, 147] width 400 height 16
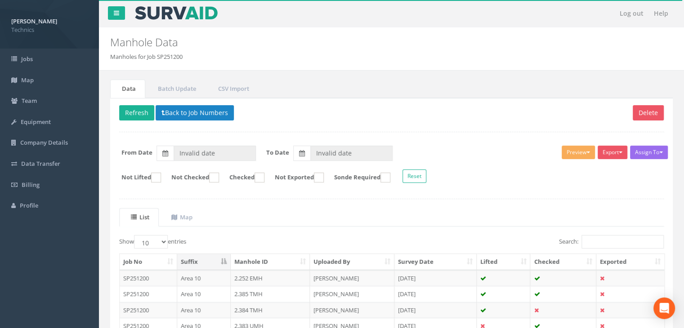
type input "[DATE]"
click at [601, 238] on input "Search:" at bounding box center [622, 241] width 82 height 13
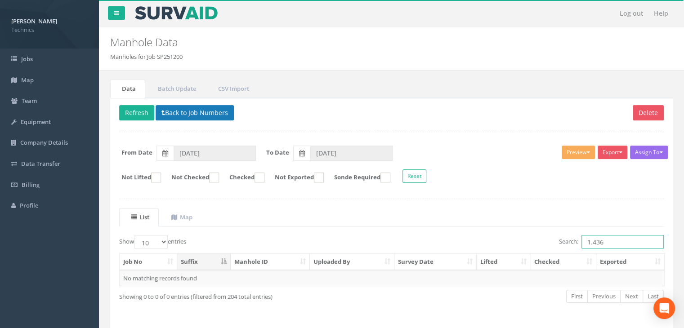
type input "1.436"
click at [192, 108] on button "Back to Job Numbers" at bounding box center [195, 112] width 78 height 15
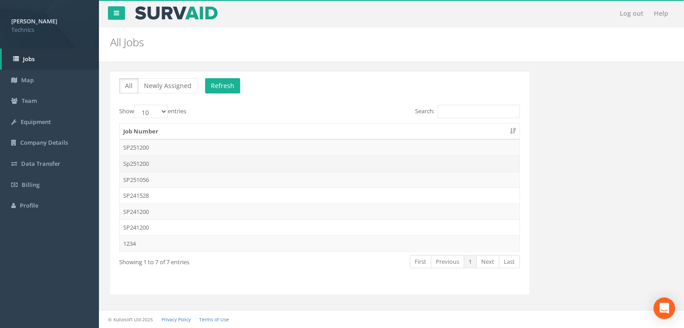
click at [152, 163] on td "Sp251200" at bounding box center [320, 164] width 400 height 16
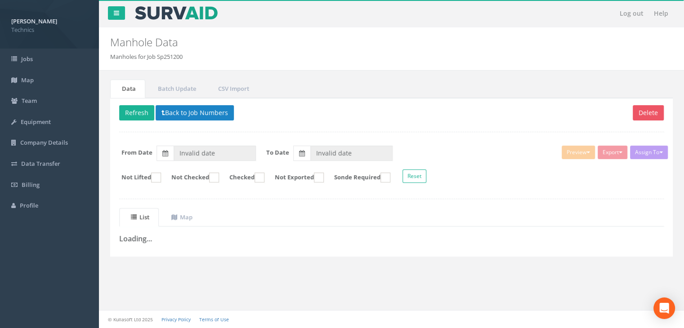
type input "[DATE]"
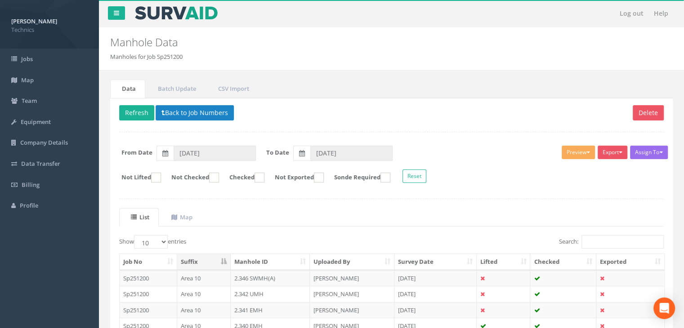
click at [590, 238] on input "Search:" at bounding box center [622, 241] width 82 height 13
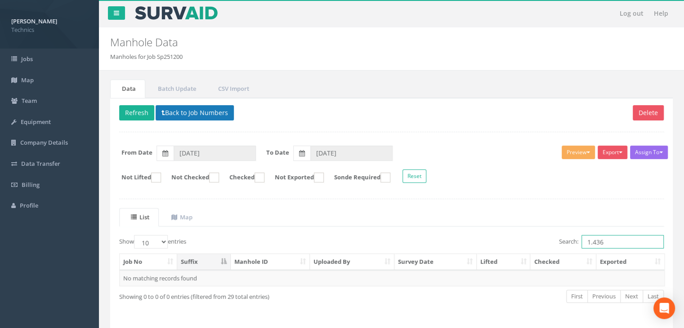
type input "1.436"
click at [206, 116] on button "Back to Job Numbers" at bounding box center [195, 112] width 78 height 15
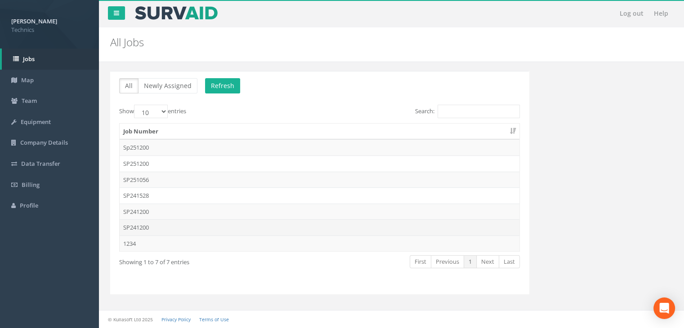
click at [158, 225] on td "SP241200" at bounding box center [320, 227] width 400 height 16
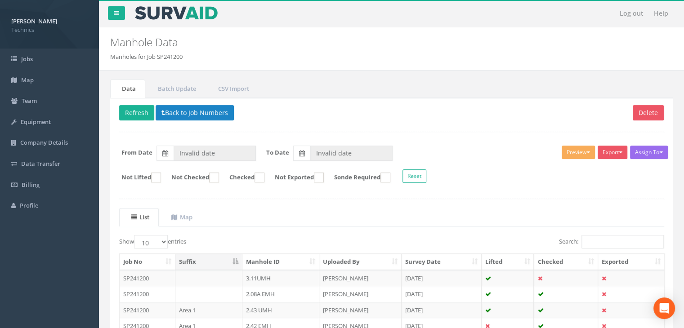
type input "[DATE]"
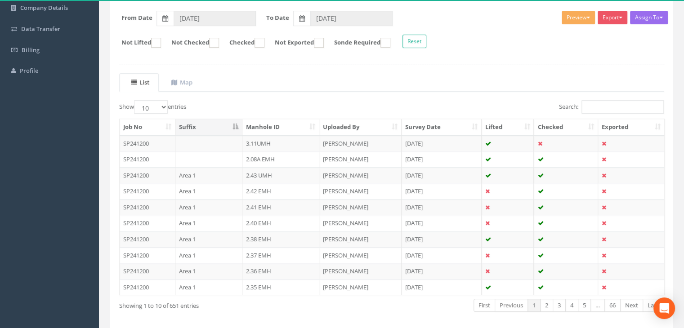
click at [277, 123] on th "Manhole ID" at bounding box center [280, 127] width 77 height 16
click at [164, 105] on select "10 25 50 100" at bounding box center [151, 106] width 34 height 13
select select "100"
click at [135, 100] on select "10 25 50 100" at bounding box center [151, 106] width 34 height 13
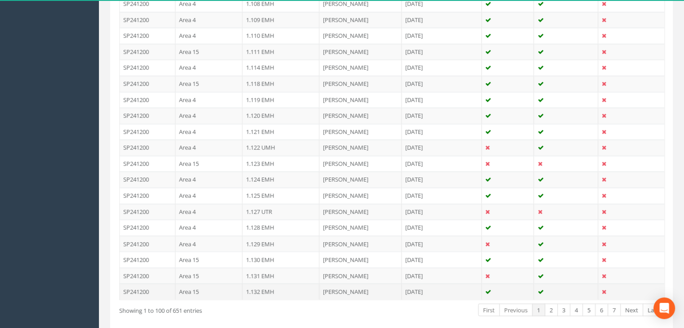
scroll to position [1602, 0]
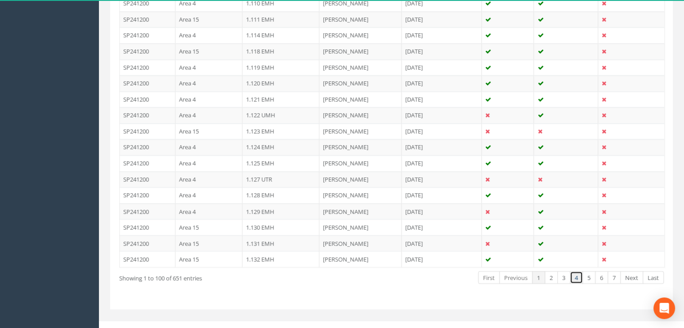
click at [571, 271] on link "4" at bounding box center [576, 277] width 13 height 13
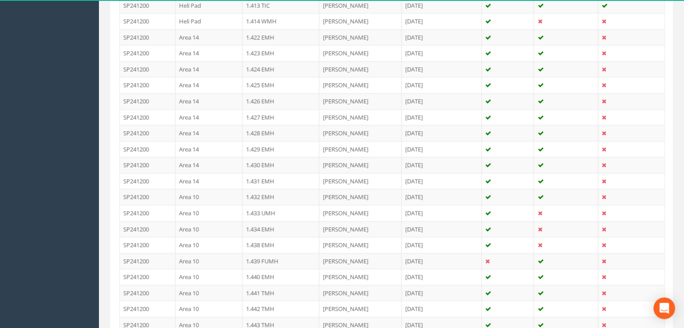
scroll to position [478, 0]
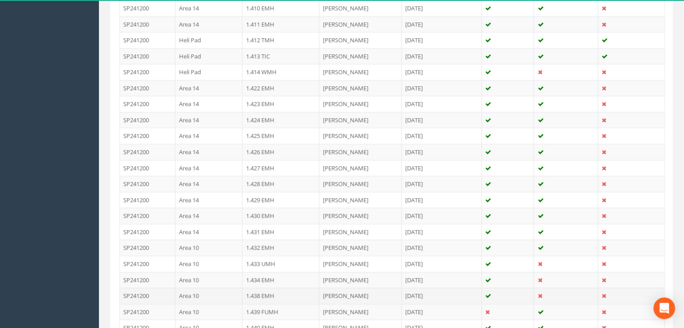
click at [275, 290] on td "1.438 EMH" at bounding box center [280, 296] width 77 height 16
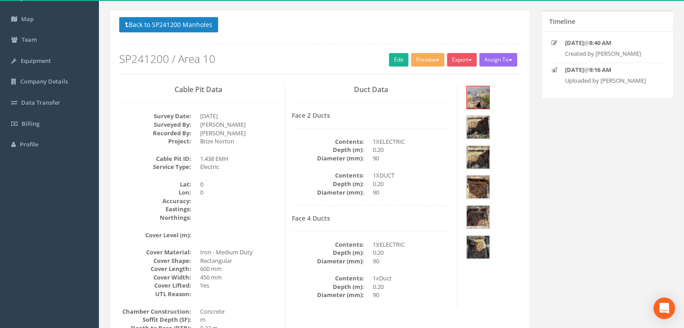
scroll to position [15, 0]
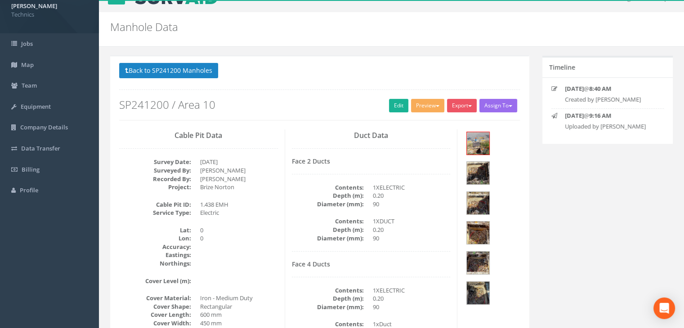
click at [371, 222] on dl "Contents: 1XDUCT Depth (m): 0.20 Diameter (mm): 90" at bounding box center [371, 229] width 159 height 25
click at [479, 143] on img at bounding box center [478, 143] width 22 height 22
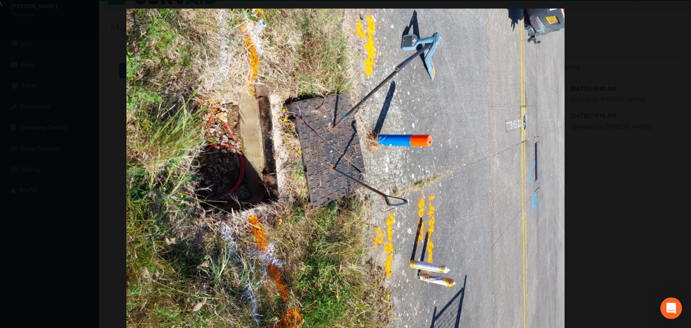
click at [365, 186] on img at bounding box center [345, 173] width 438 height 328
drag, startPoint x: 270, startPoint y: 130, endPoint x: 274, endPoint y: 127, distance: 5.1
click at [270, 130] on img at bounding box center [345, 173] width 438 height 328
click at [670, 13] on div at bounding box center [345, 173] width 691 height 328
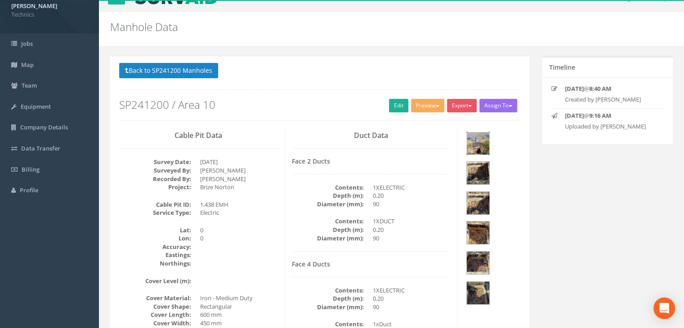
scroll to position [105, 0]
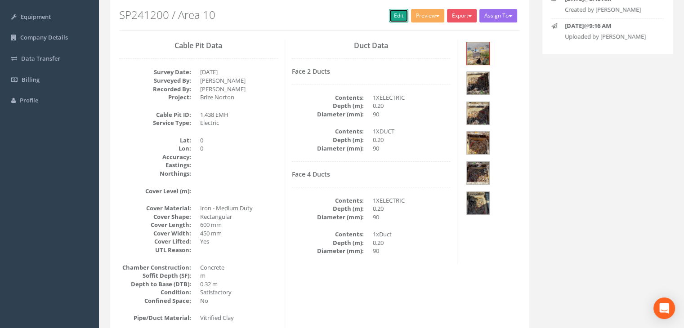
click at [390, 16] on link "Edit" at bounding box center [398, 15] width 19 height 13
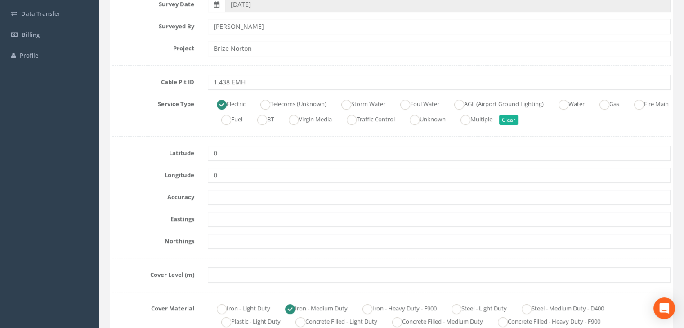
scroll to position [195, 0]
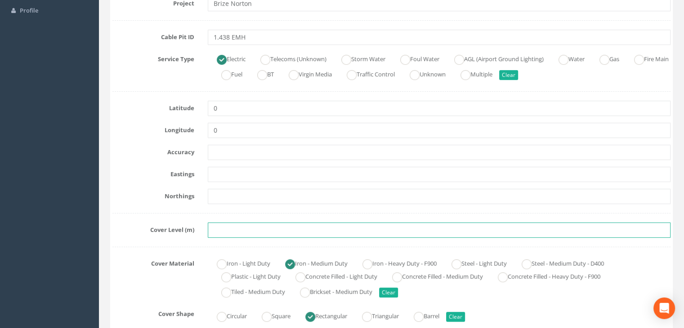
click at [232, 227] on input "text" at bounding box center [439, 230] width 463 height 15
paste input "82.4030"
type input "82.4030"
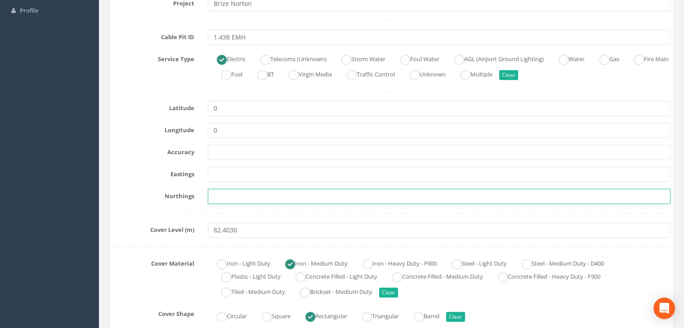
click at [221, 190] on input "text" at bounding box center [439, 196] width 463 height 15
paste input "205130.9240"
type input "205130.9240"
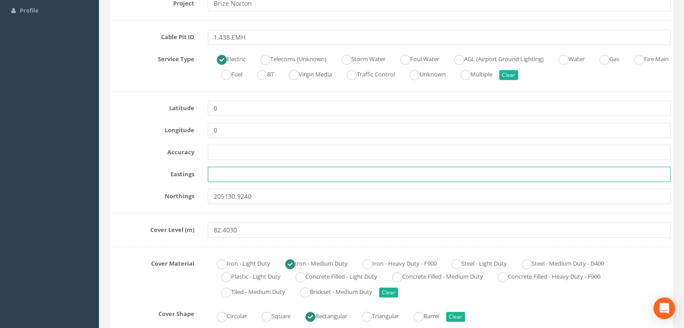
drag, startPoint x: 263, startPoint y: 179, endPoint x: 258, endPoint y: 176, distance: 5.4
click at [263, 179] on input "text" at bounding box center [439, 174] width 463 height 15
paste input "428174.9730"
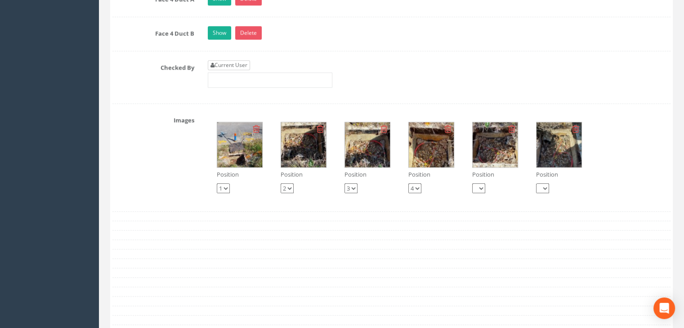
type input "428174.9730"
click at [235, 63] on link "Current User" at bounding box center [229, 65] width 42 height 10
type input "[PERSON_NAME]"
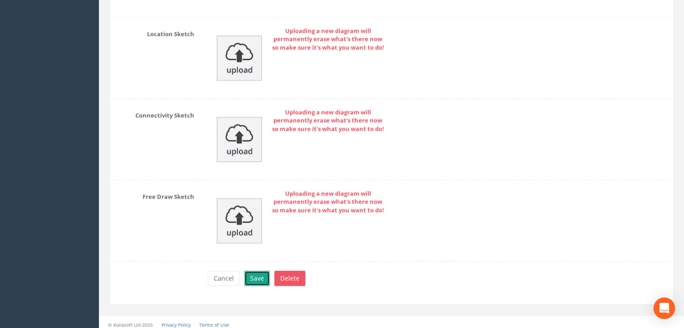
click at [247, 276] on button "Save" at bounding box center [257, 278] width 26 height 15
